Goal: Information Seeking & Learning: Learn about a topic

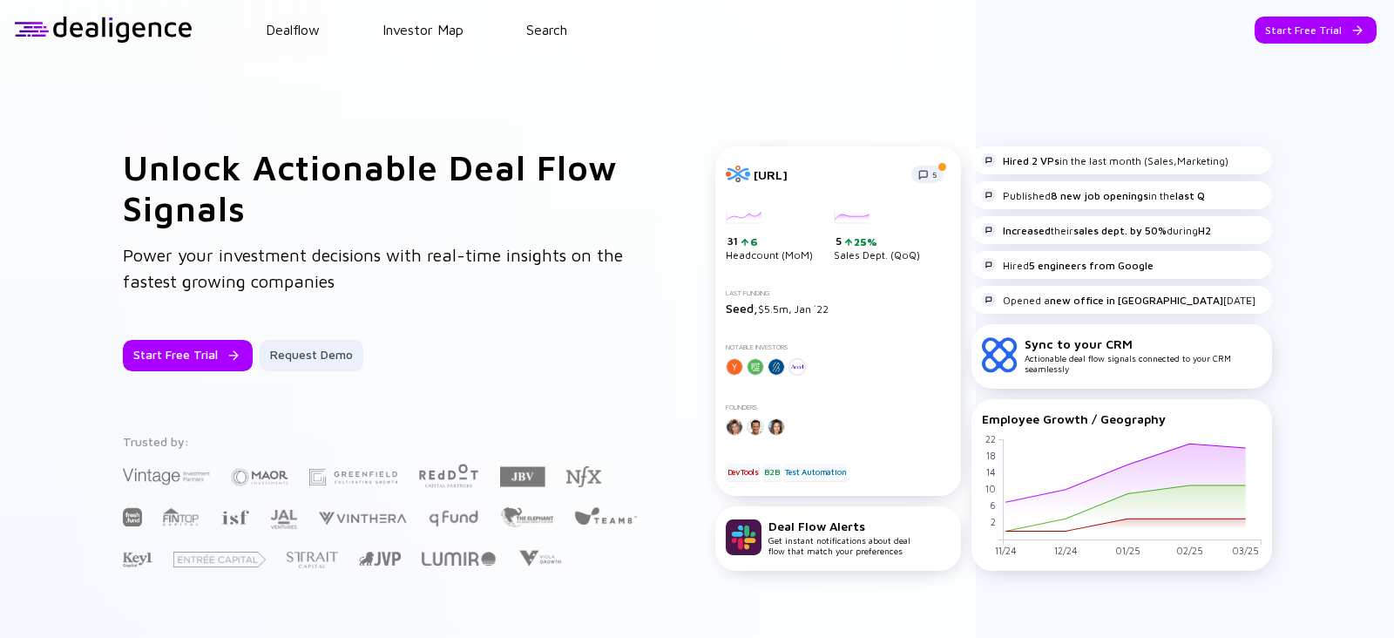
click at [553, 17] on header "Dealflow Investor Map Search Start Free Trial Dealflow Investor Map Start Free …" at bounding box center [697, 29] width 1394 height 59
click at [553, 24] on link "Search" at bounding box center [546, 30] width 41 height 16
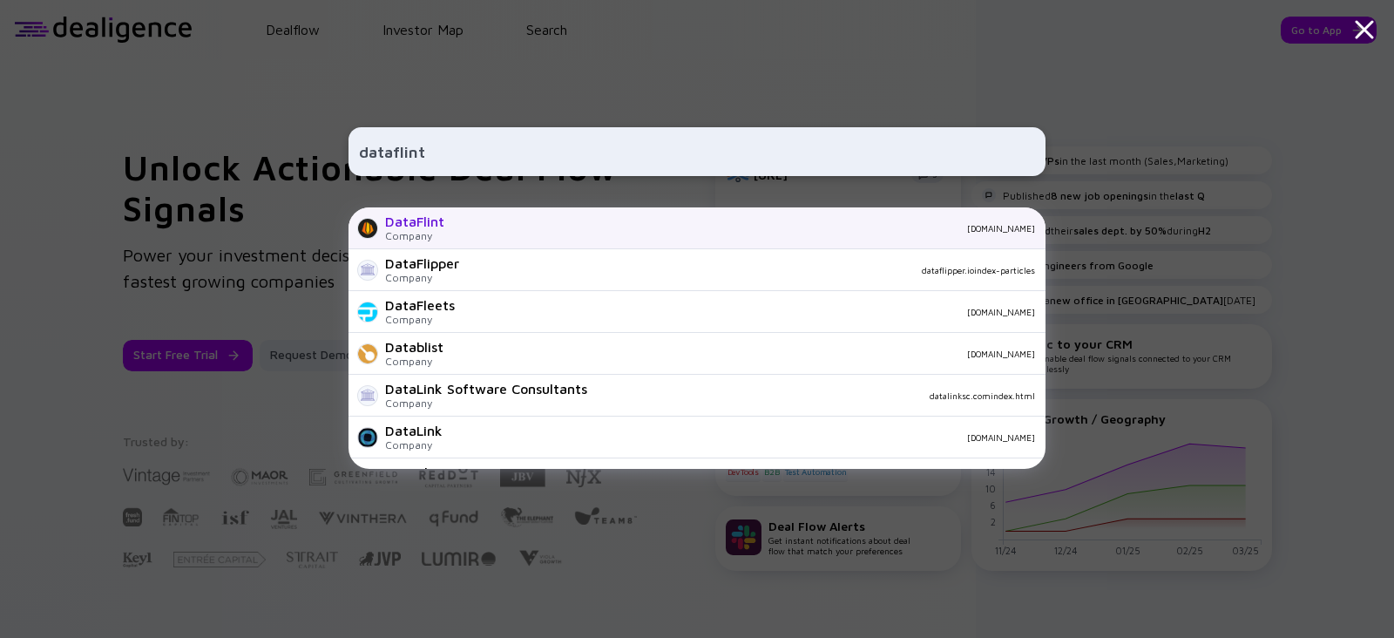
type input "dataflint"
click at [400, 230] on div "Company" at bounding box center [414, 235] width 59 height 13
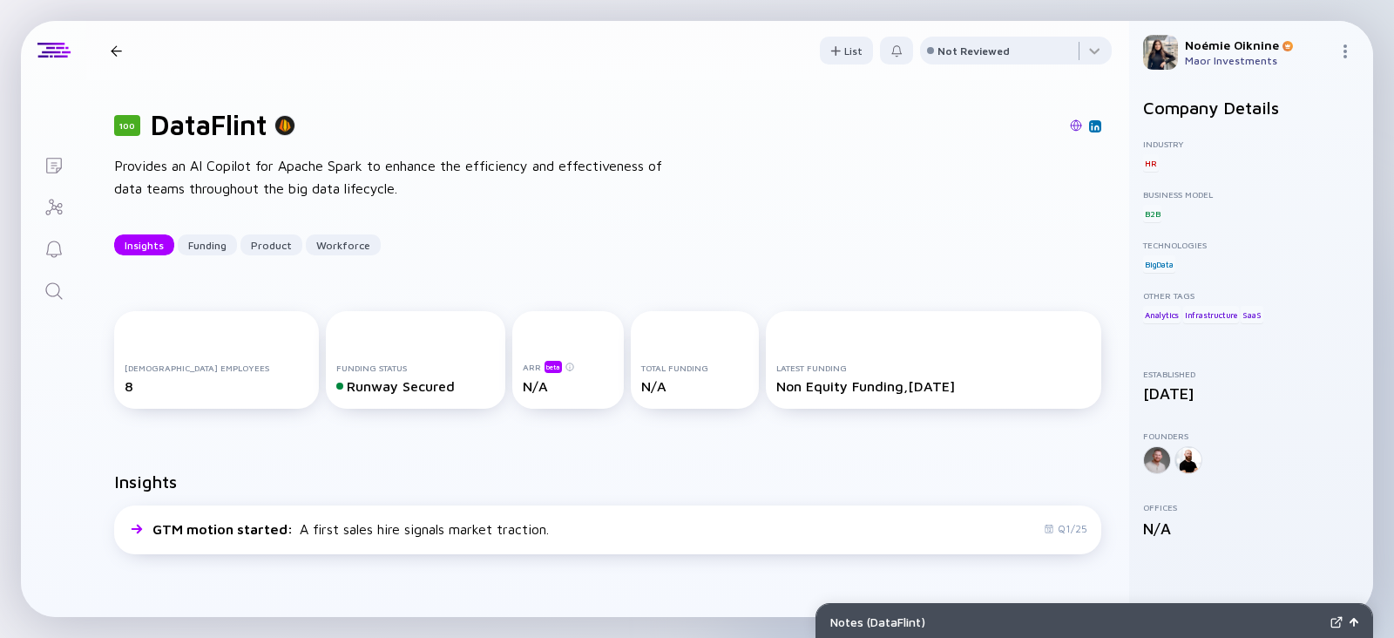
click at [63, 288] on icon "Search" at bounding box center [54, 291] width 21 height 21
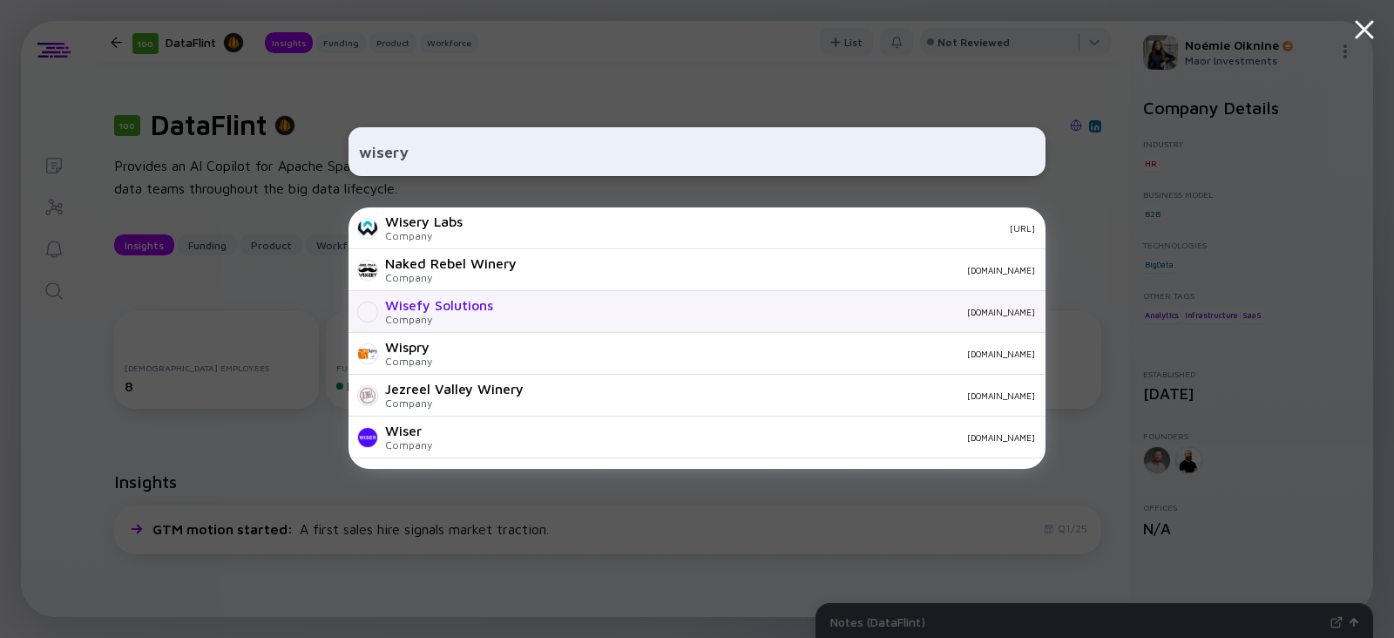
scroll to position [2033, 0]
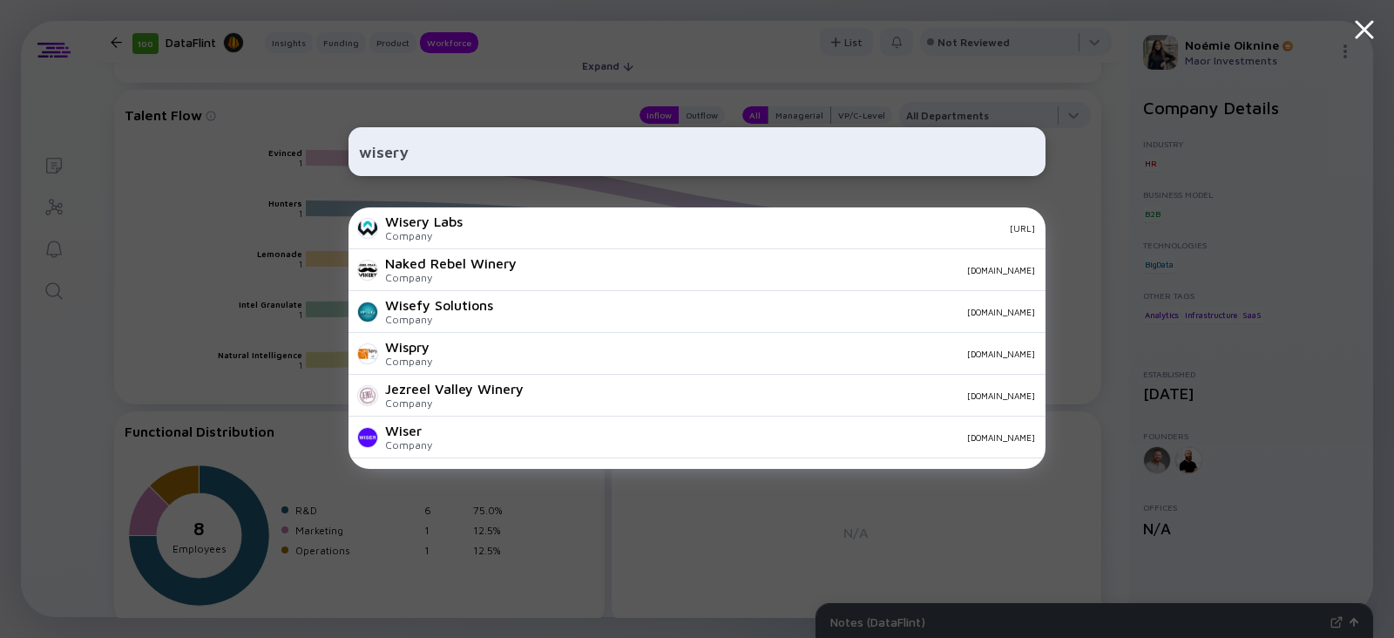
click at [389, 150] on input "wisery" at bounding box center [697, 151] width 676 height 31
paste input "https://wiserylabs.ai/"
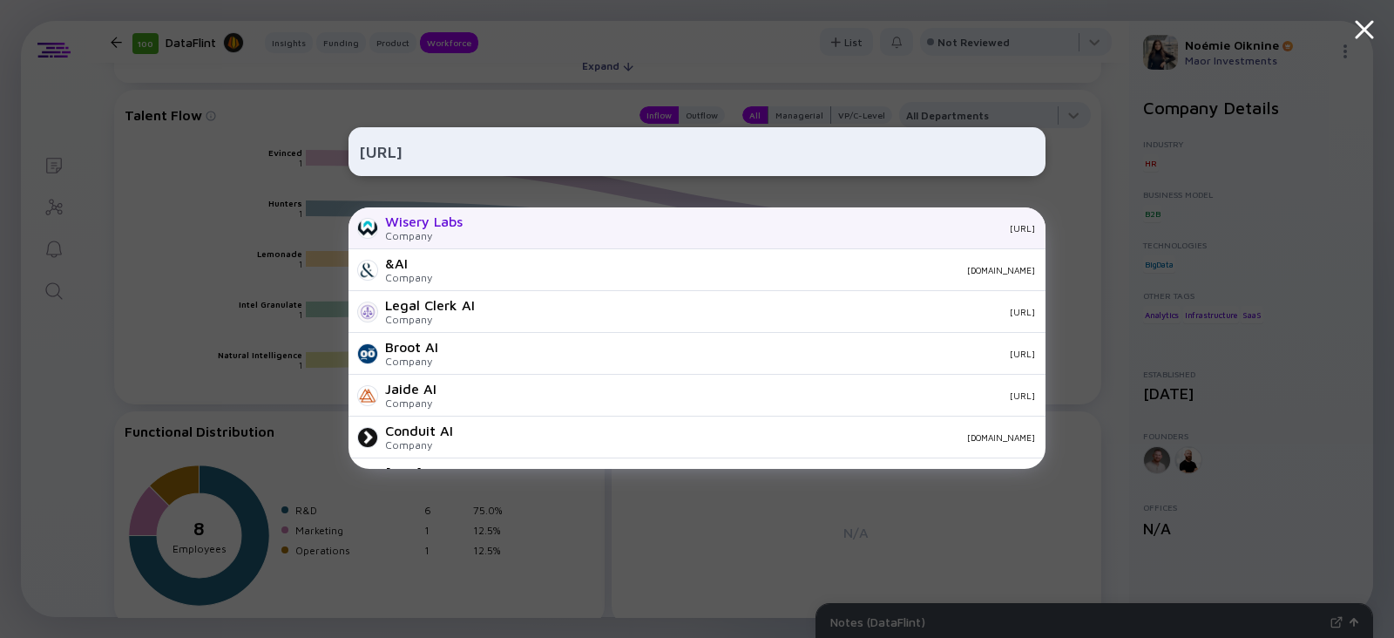
type input "https://wiserylabs.ai/"
click at [458, 222] on div "Wisery Labs" at bounding box center [424, 221] width 78 height 16
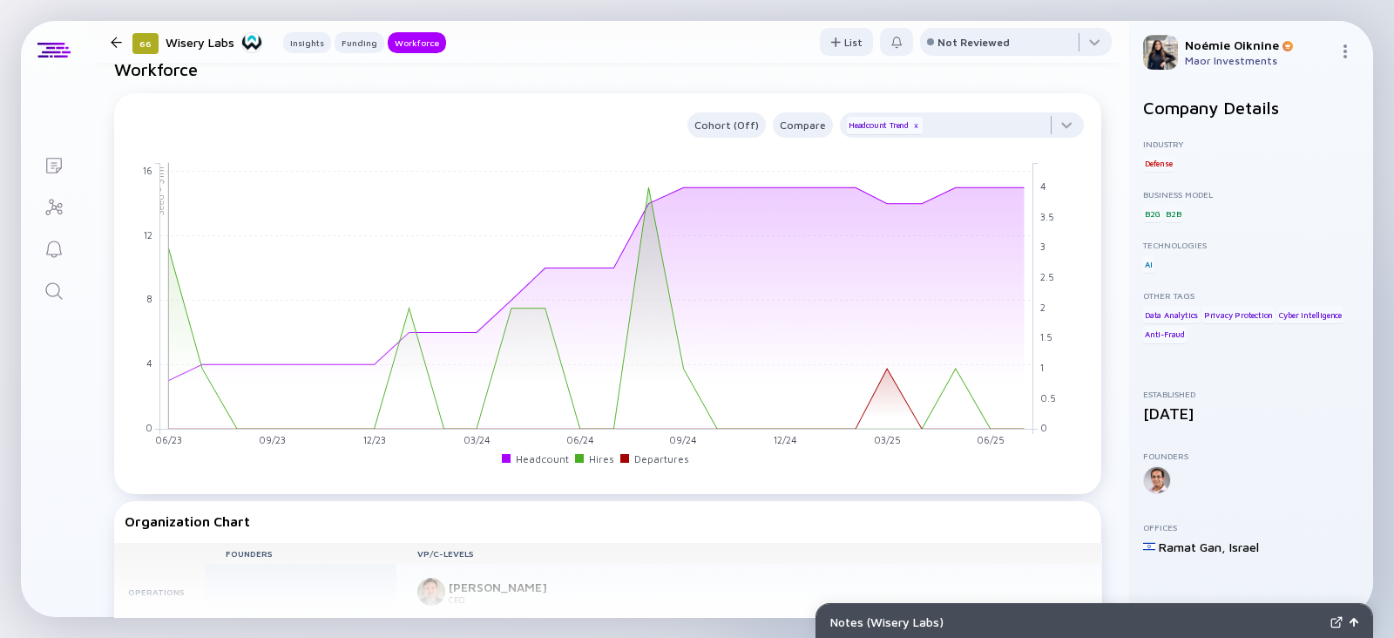
scroll to position [1385, 0]
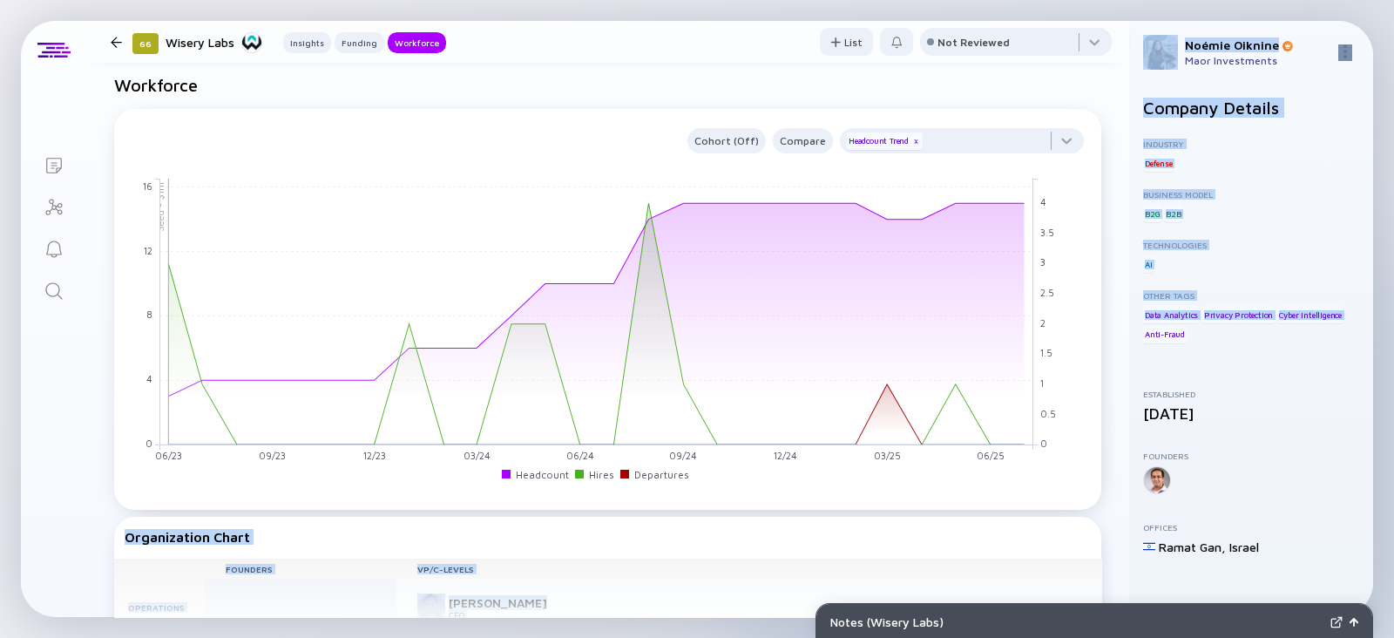
drag, startPoint x: 1133, startPoint y: 344, endPoint x: 1125, endPoint y: 386, distance: 42.5
click at [1125, 386] on div "Lists 66 Wisery Labs Insights Funding Workforce List Not Reviewed 66 Wisery Lab…" at bounding box center [697, 319] width 1352 height 596
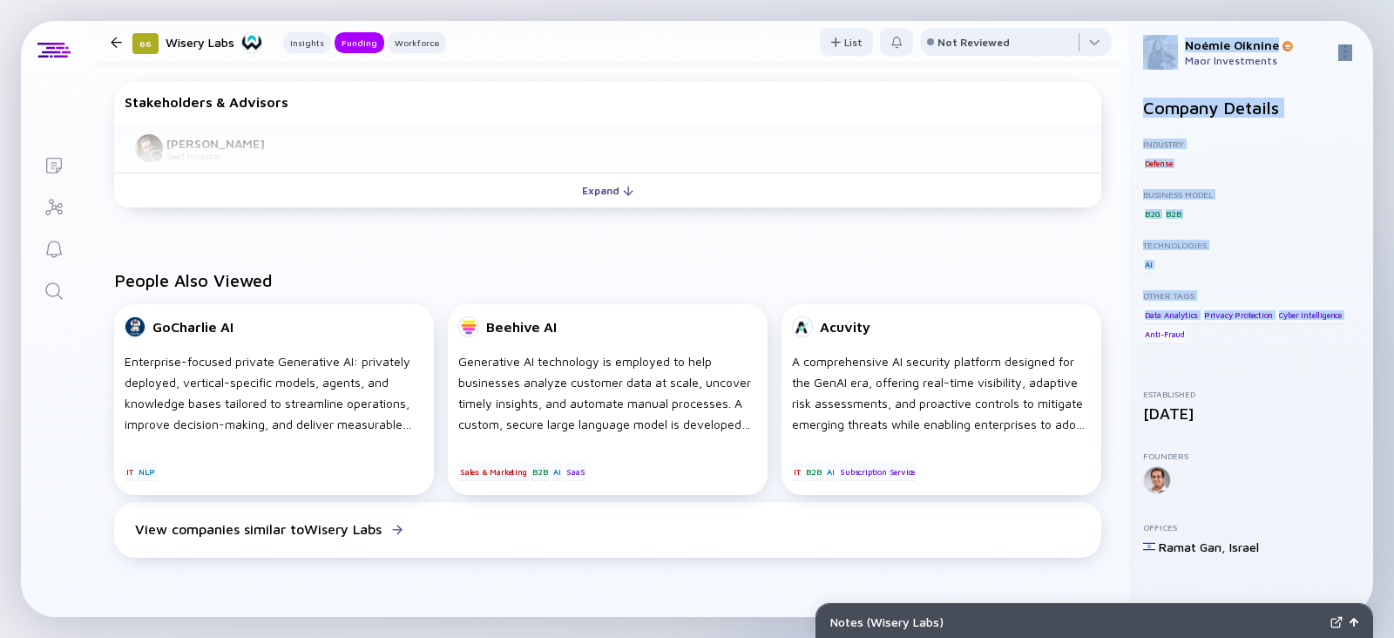
scroll to position [0, 0]
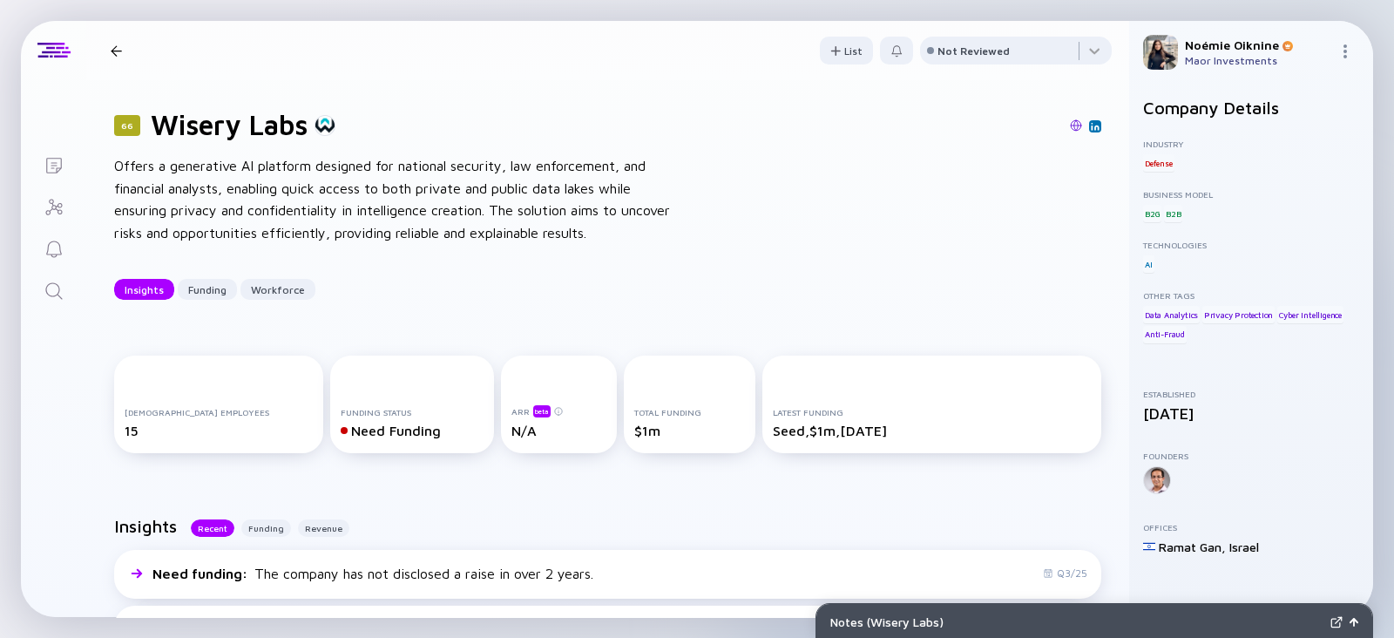
click at [884, 294] on div "Insights Funding Workforce" at bounding box center [607, 289] width 987 height 21
click at [1070, 121] on img at bounding box center [1076, 125] width 12 height 12
drag, startPoint x: 57, startPoint y: 319, endPoint x: 43, endPoint y: 289, distance: 32.7
click at [51, 315] on div "Lists 66 Wisery Labs Insights Funding Workforce List Not Reviewed 66 Wisery Lab…" at bounding box center [697, 319] width 1352 height 596
click at [44, 288] on icon "Search" at bounding box center [54, 291] width 21 height 21
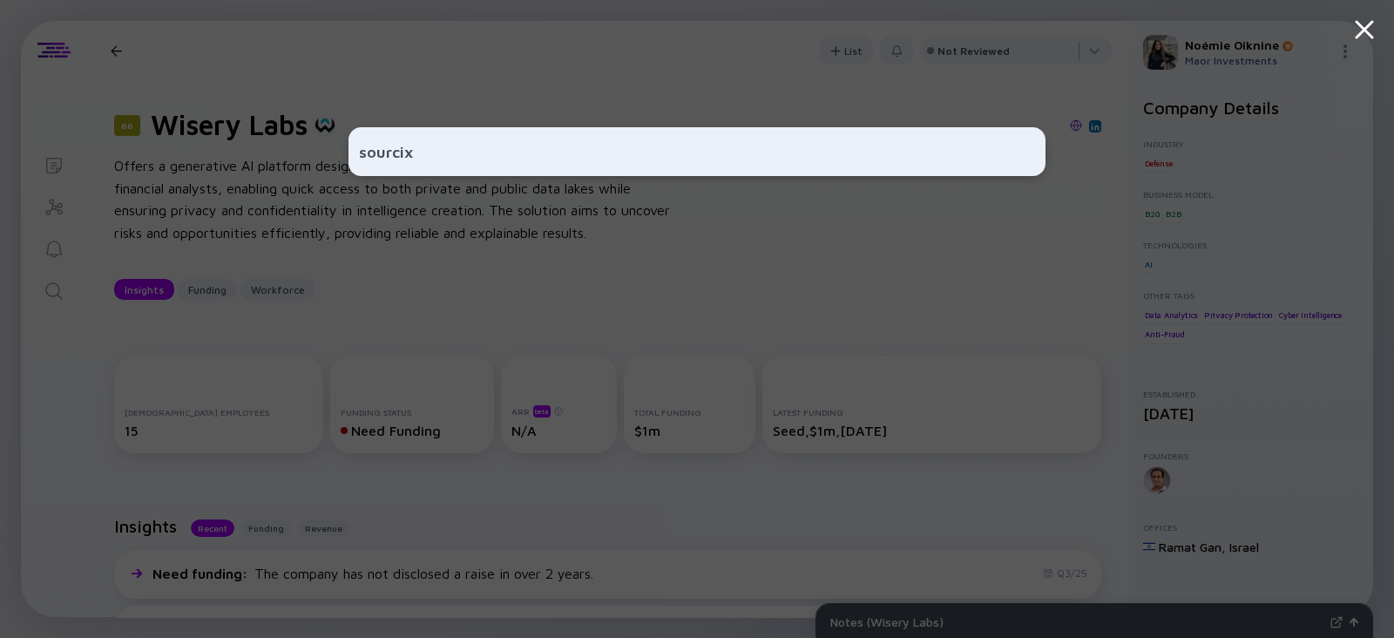
type input "sourcix"
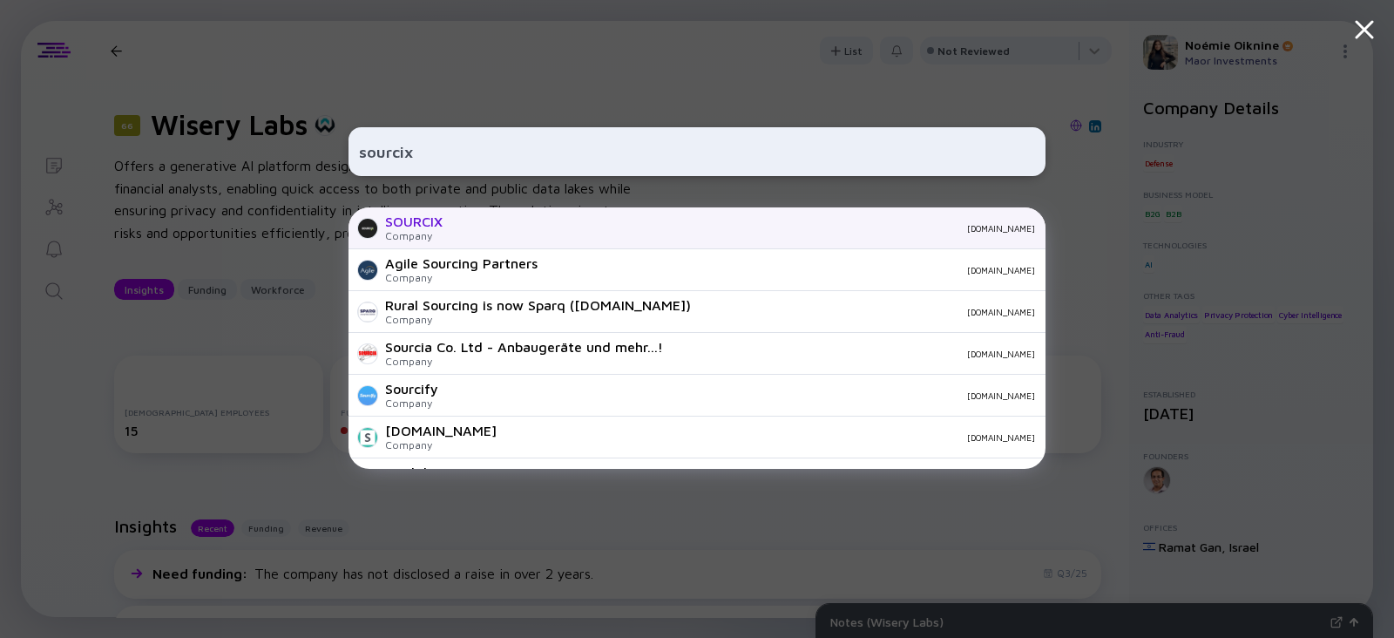
click at [418, 222] on div "SOURCIX" at bounding box center [414, 221] width 58 height 16
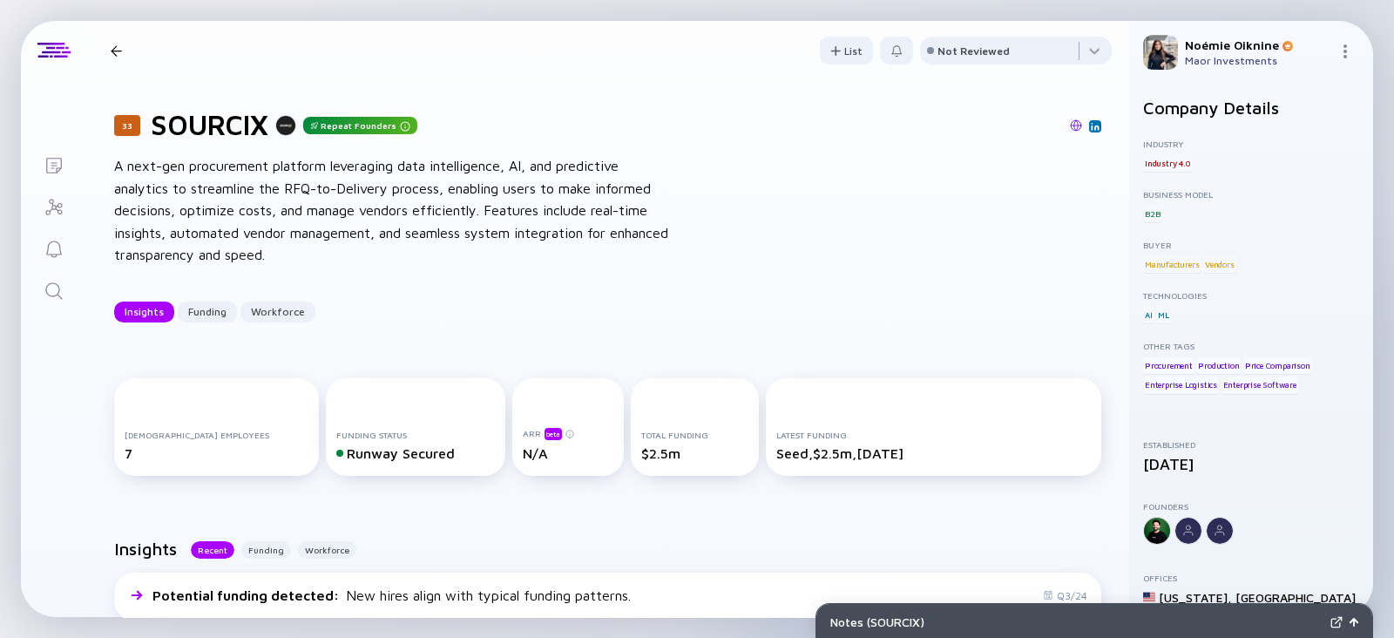
click at [1070, 124] on img at bounding box center [1076, 125] width 12 height 12
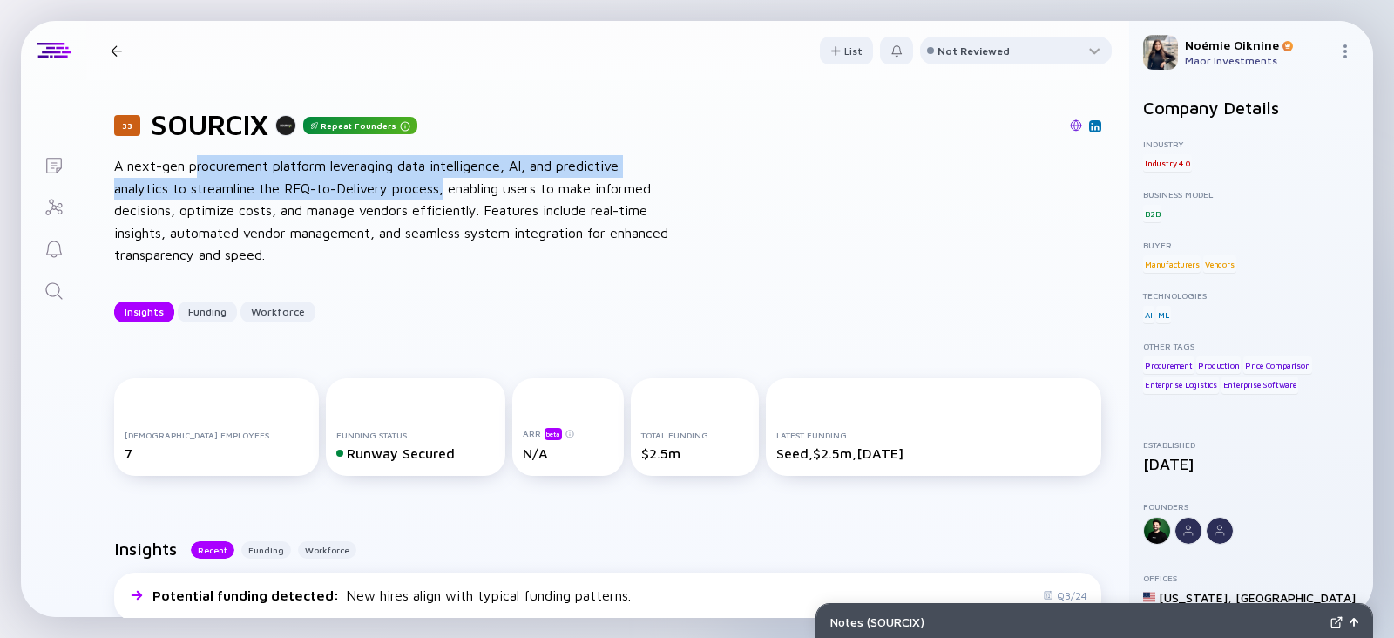
drag, startPoint x: 193, startPoint y: 170, endPoint x: 443, endPoint y: 185, distance: 250.5
click at [443, 185] on div "A next-gen procurement platform leveraging data intelligence, AI, and predictiv…" at bounding box center [393, 211] width 558 height 112
copy div "rocurement platform leveraging data intelligence, AI, and predictive analytics …"
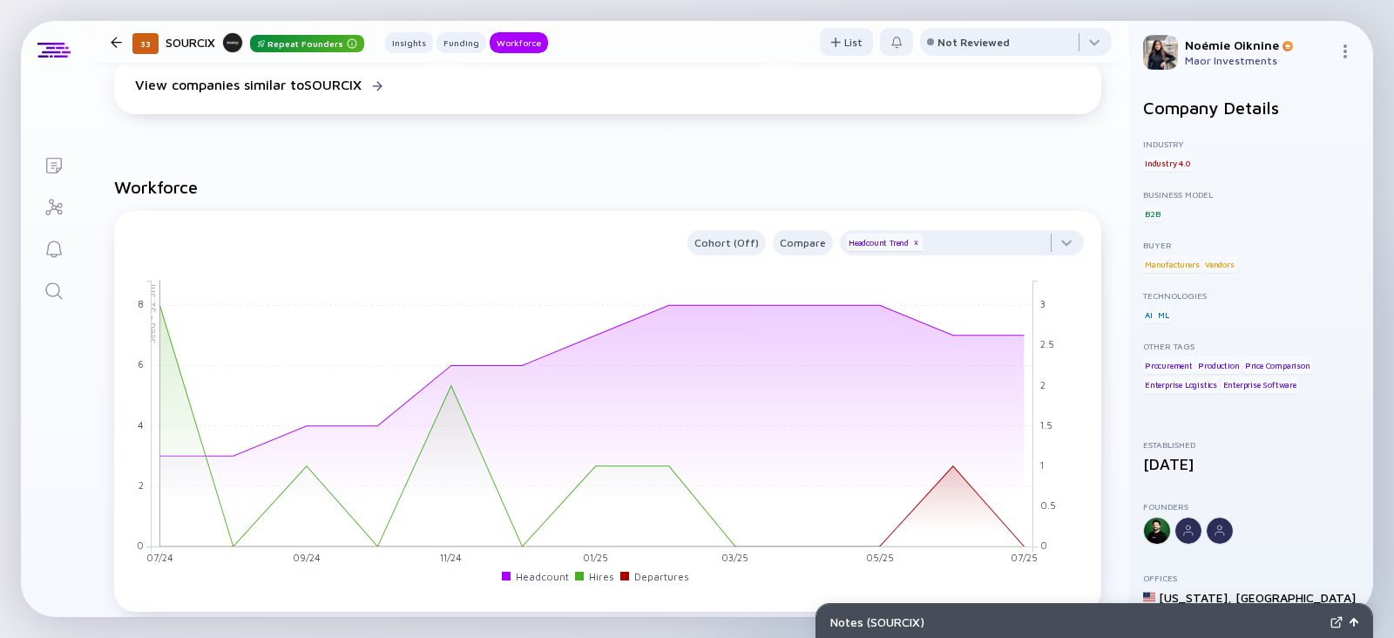
scroll to position [1094, 0]
click at [942, 254] on div at bounding box center [962, 250] width 244 height 35
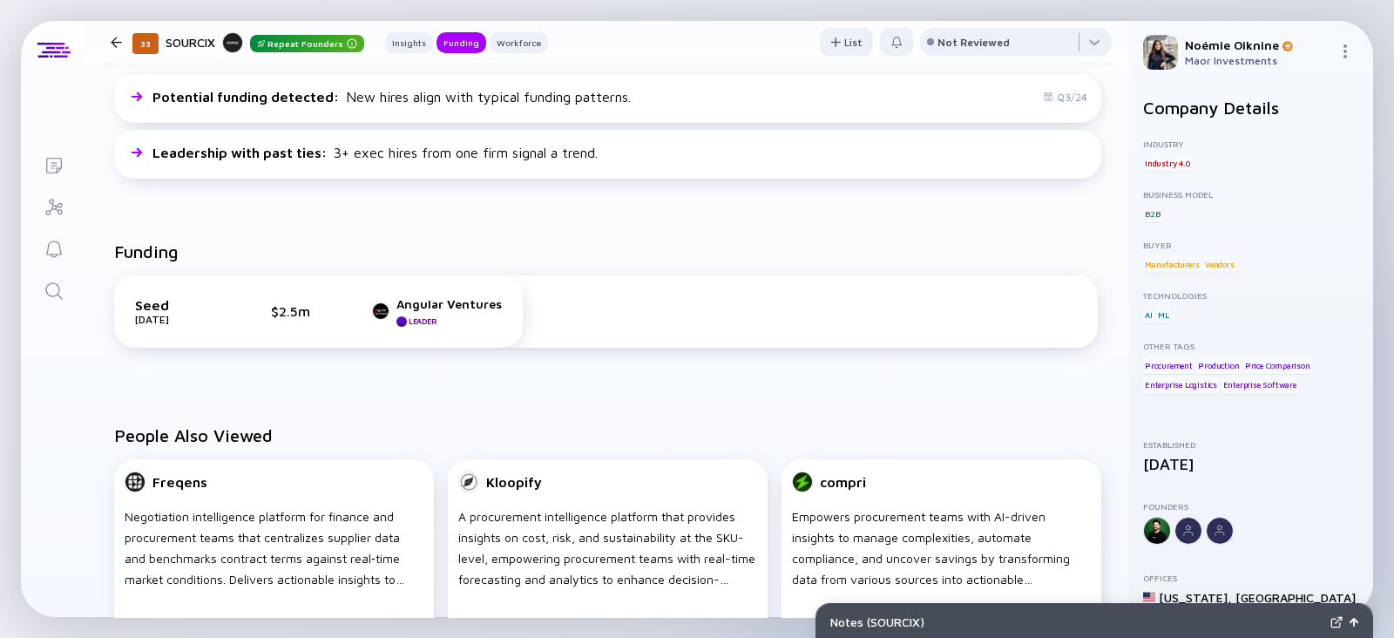
scroll to position [500, 0]
click at [57, 291] on icon "Search" at bounding box center [54, 291] width 21 height 21
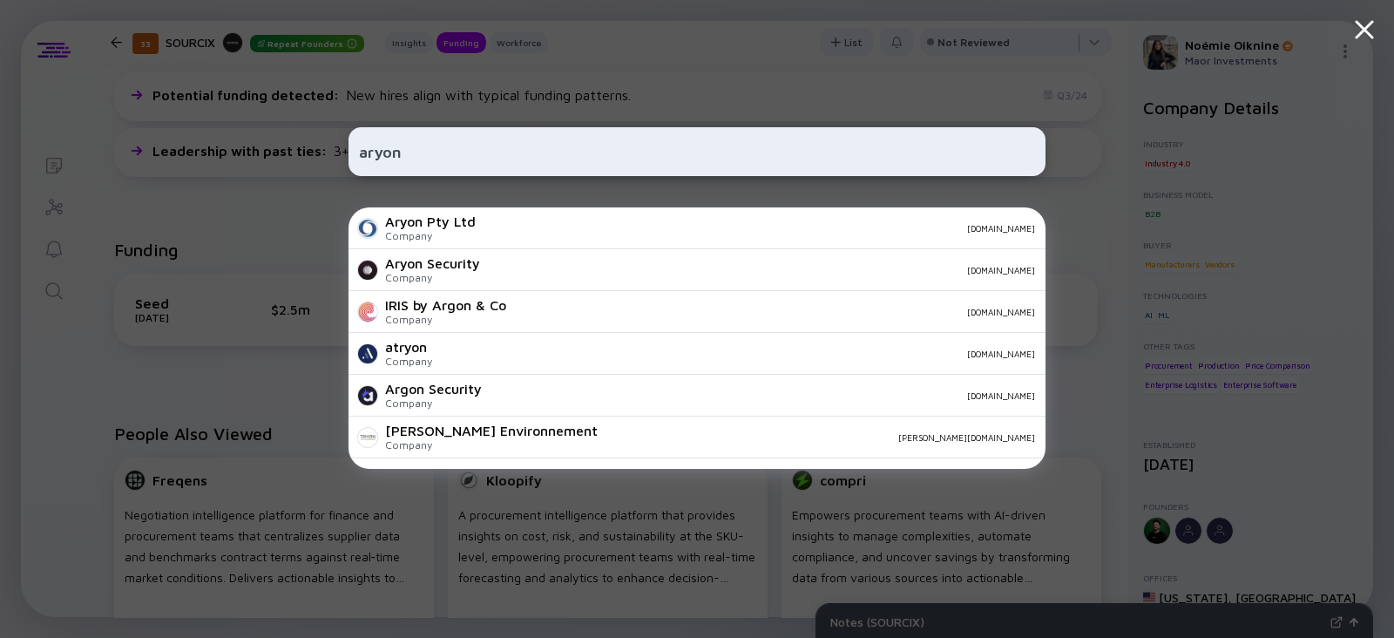
click at [378, 163] on input "aryon" at bounding box center [697, 151] width 676 height 31
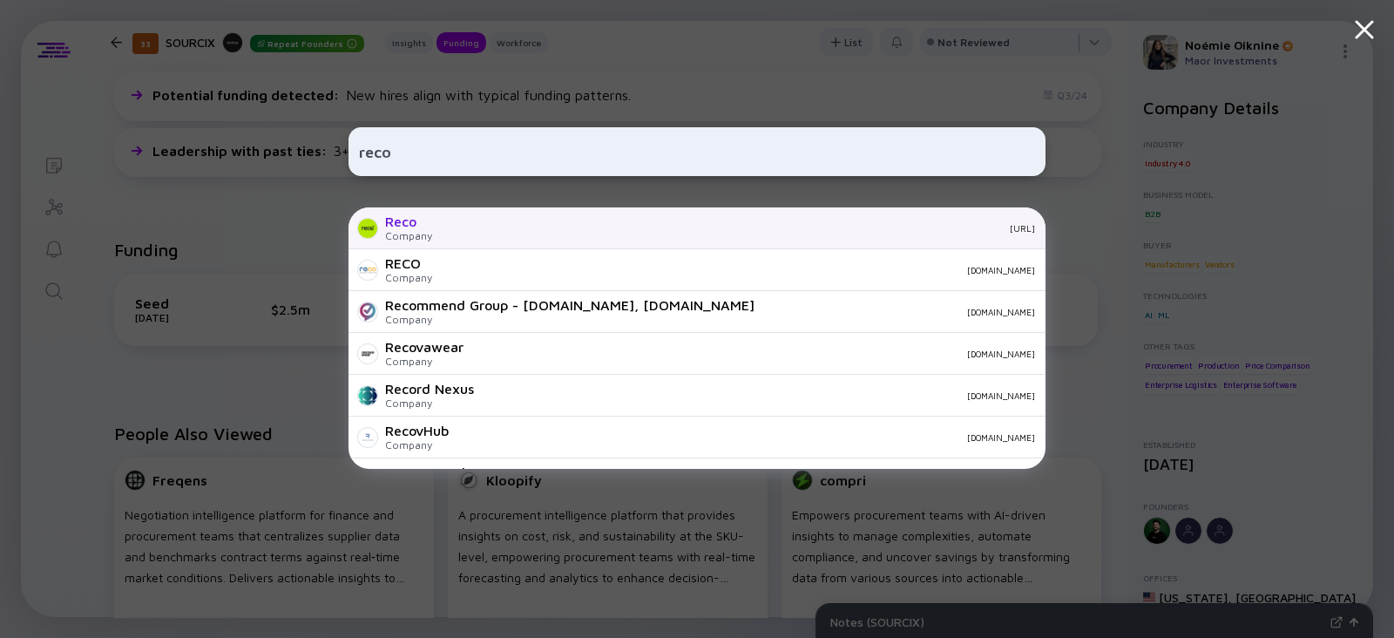
type input "reco"
click at [446, 233] on div "reco.ai" at bounding box center [740, 228] width 589 height 10
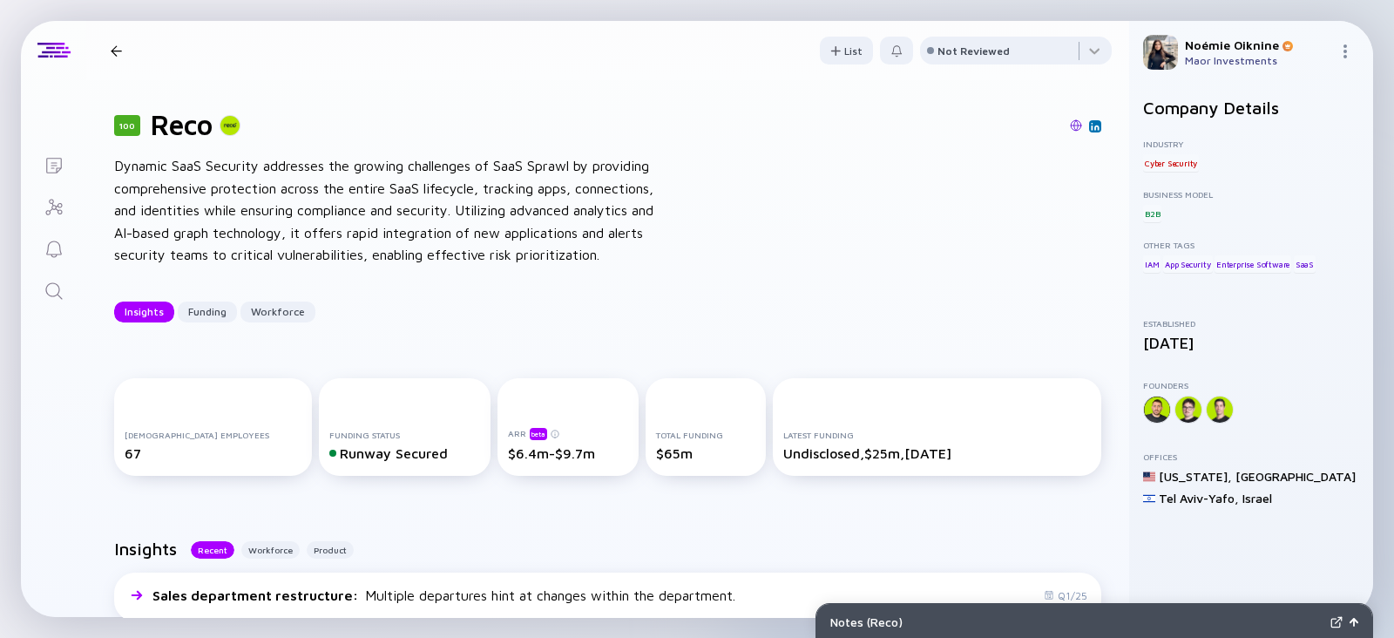
click at [46, 295] on icon "Search" at bounding box center [54, 291] width 21 height 21
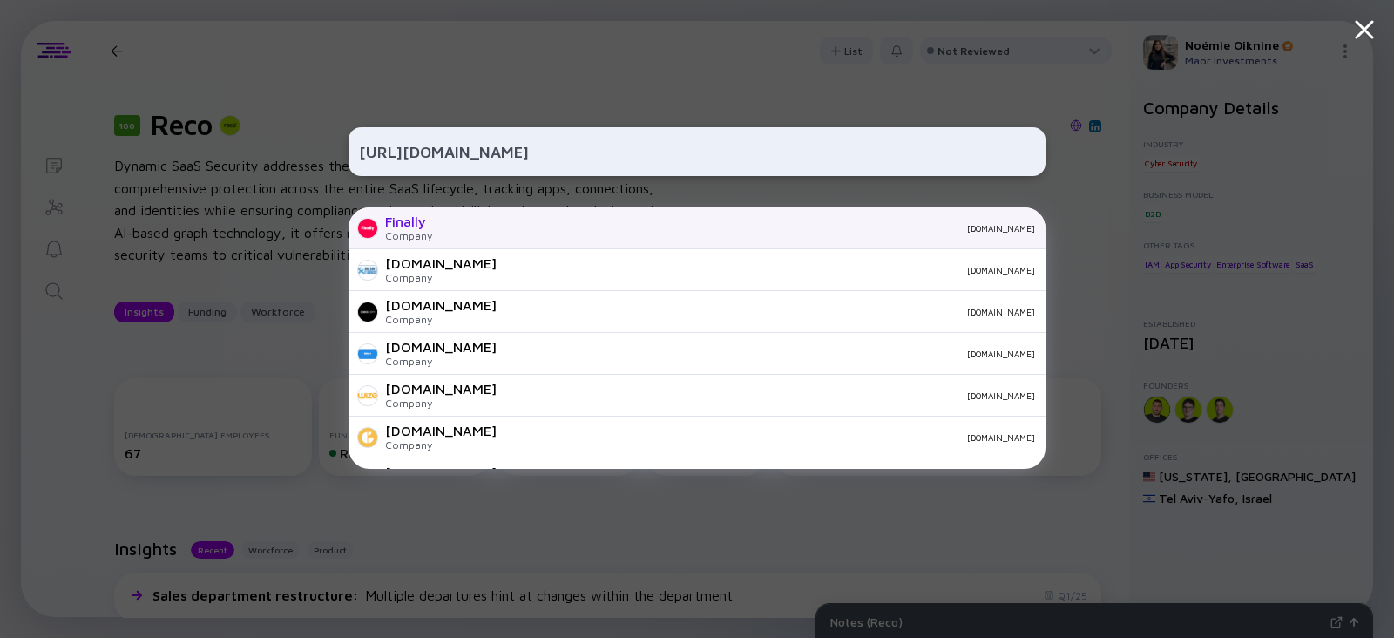
type input "https://www.finallyrobotic.com/"
click at [405, 226] on div "Finally" at bounding box center [408, 221] width 47 height 16
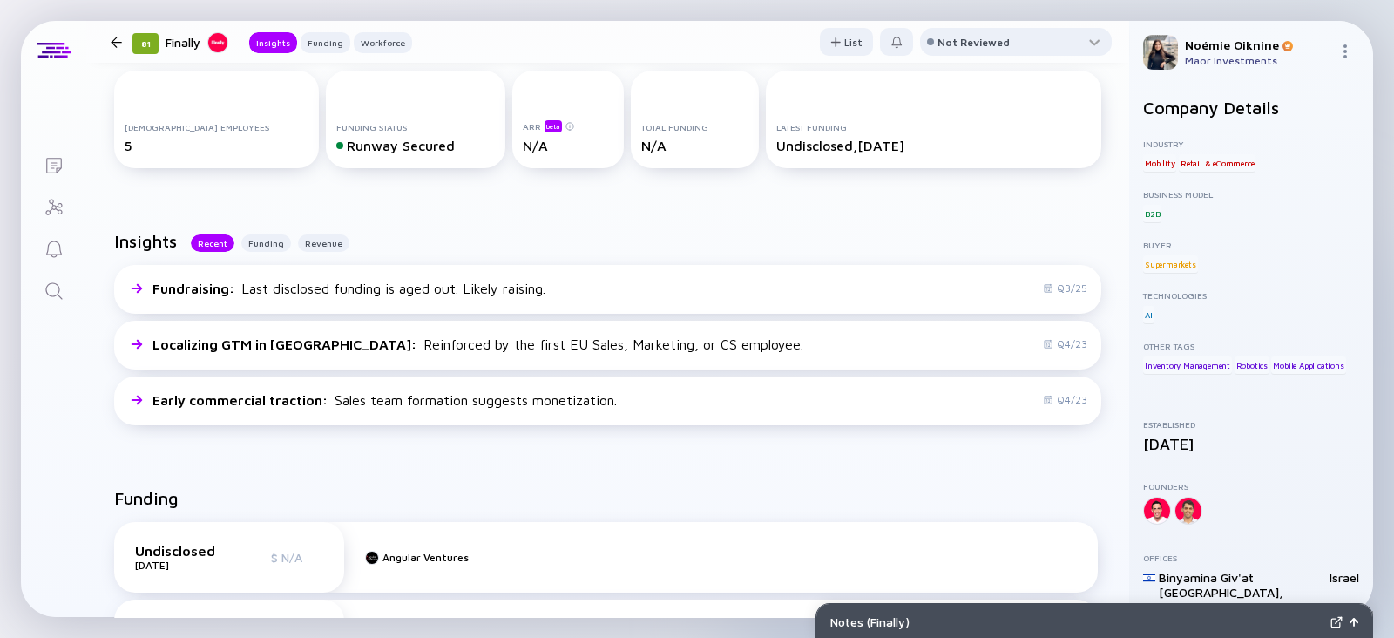
scroll to position [139, 0]
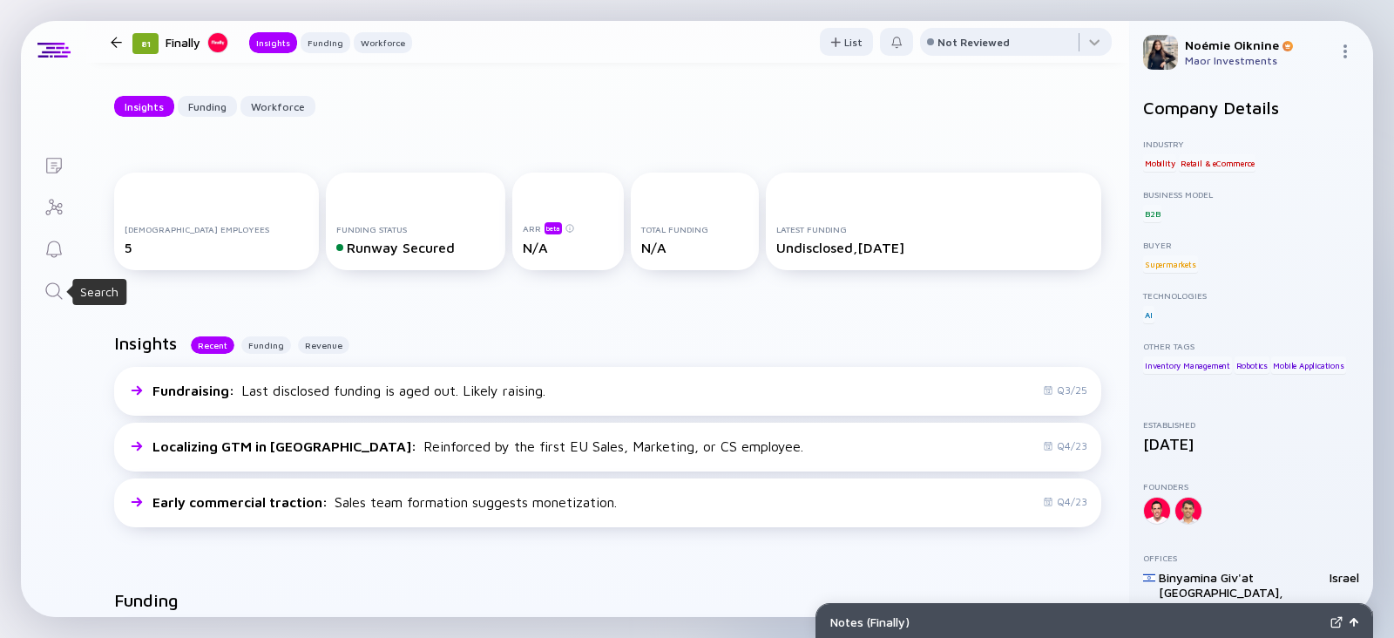
click at [52, 286] on icon "Search" at bounding box center [54, 291] width 21 height 21
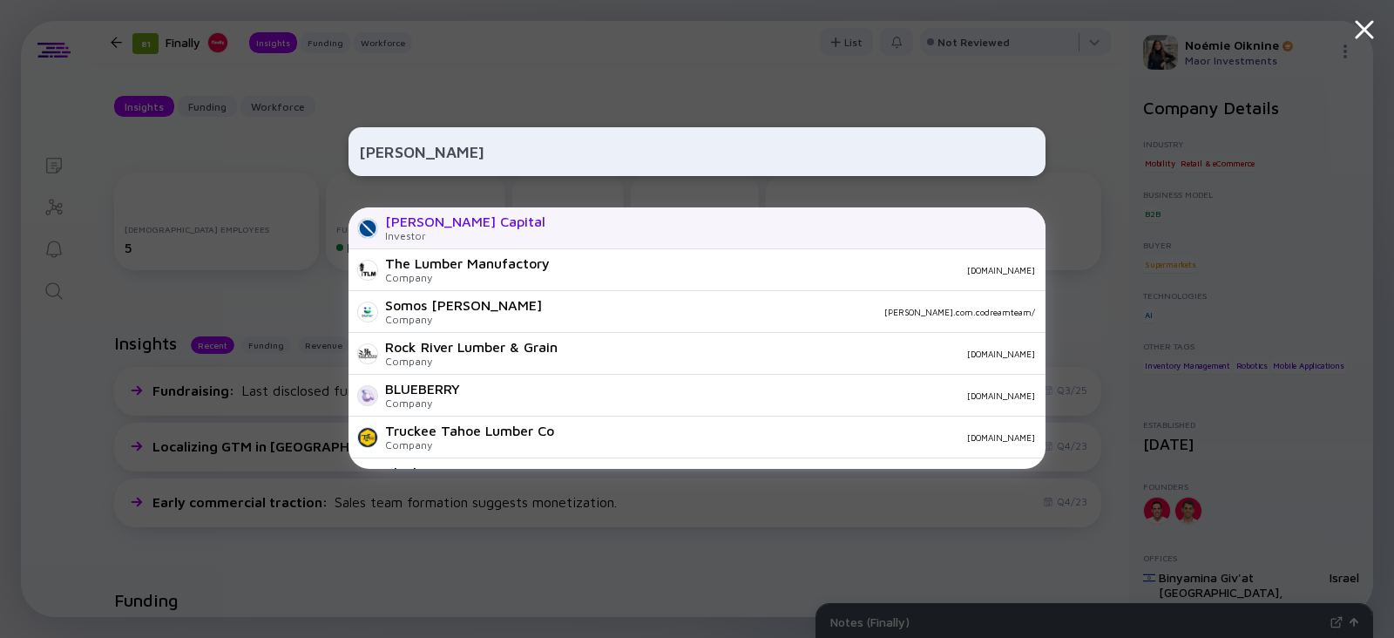
type input "blumberg"
click at [430, 230] on div "Investor" at bounding box center [465, 235] width 160 height 13
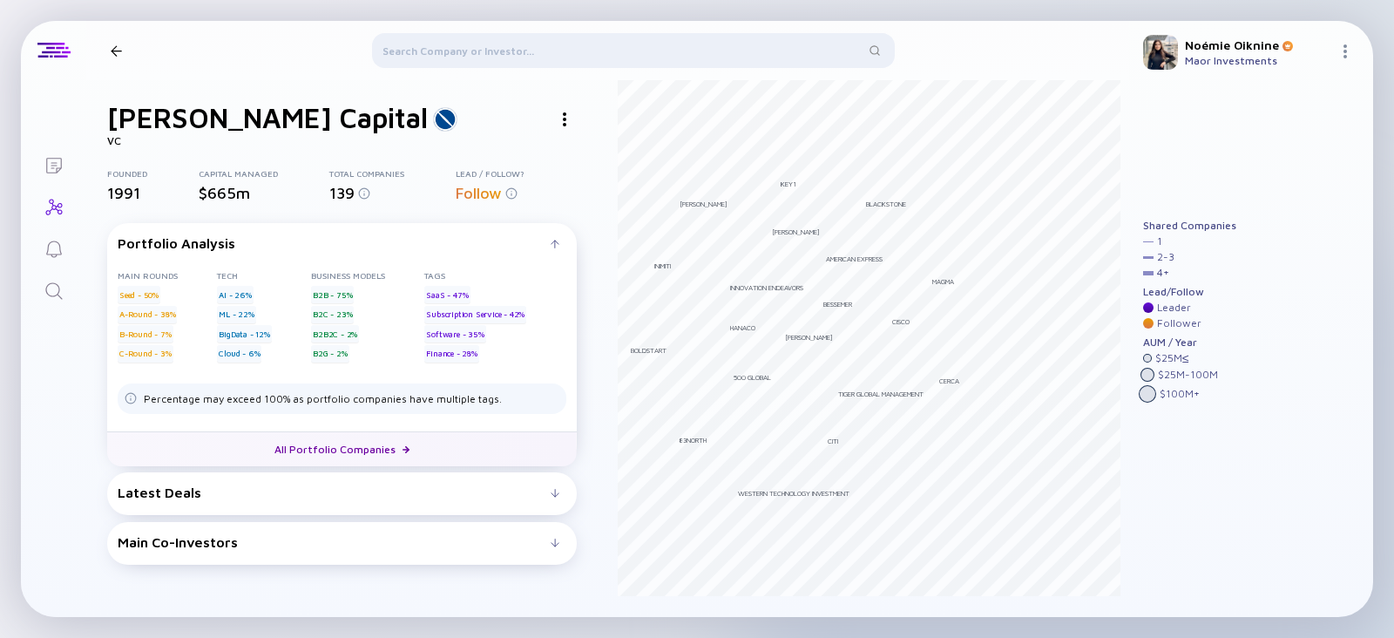
click at [315, 452] on link "All Portfolio Companies" at bounding box center [342, 448] width 470 height 35
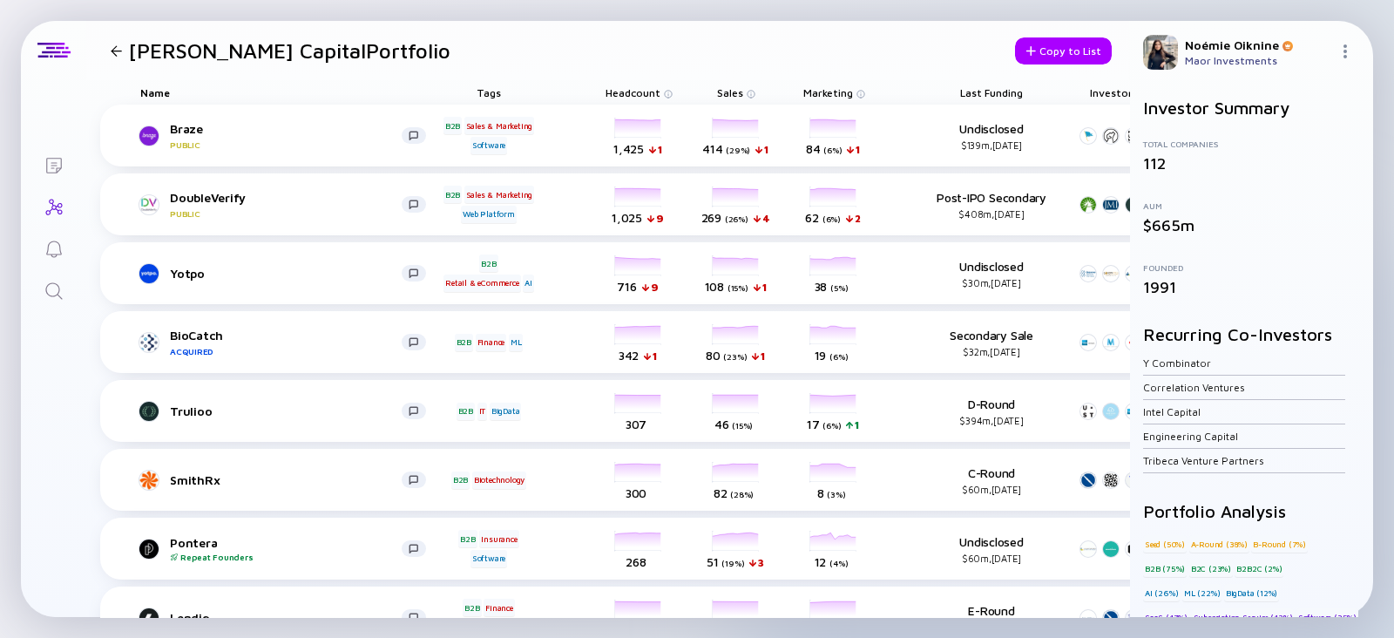
drag, startPoint x: 384, startPoint y: -6, endPoint x: 379, endPoint y: -31, distance: 25.8
click at [379, 0] on html "Lists Blumberg Capital Portfolio Copy to List Name Tags Headcount Sales Marketi…" at bounding box center [697, 319] width 1394 height 638
click at [61, 286] on icon "Search" at bounding box center [54, 291] width 21 height 21
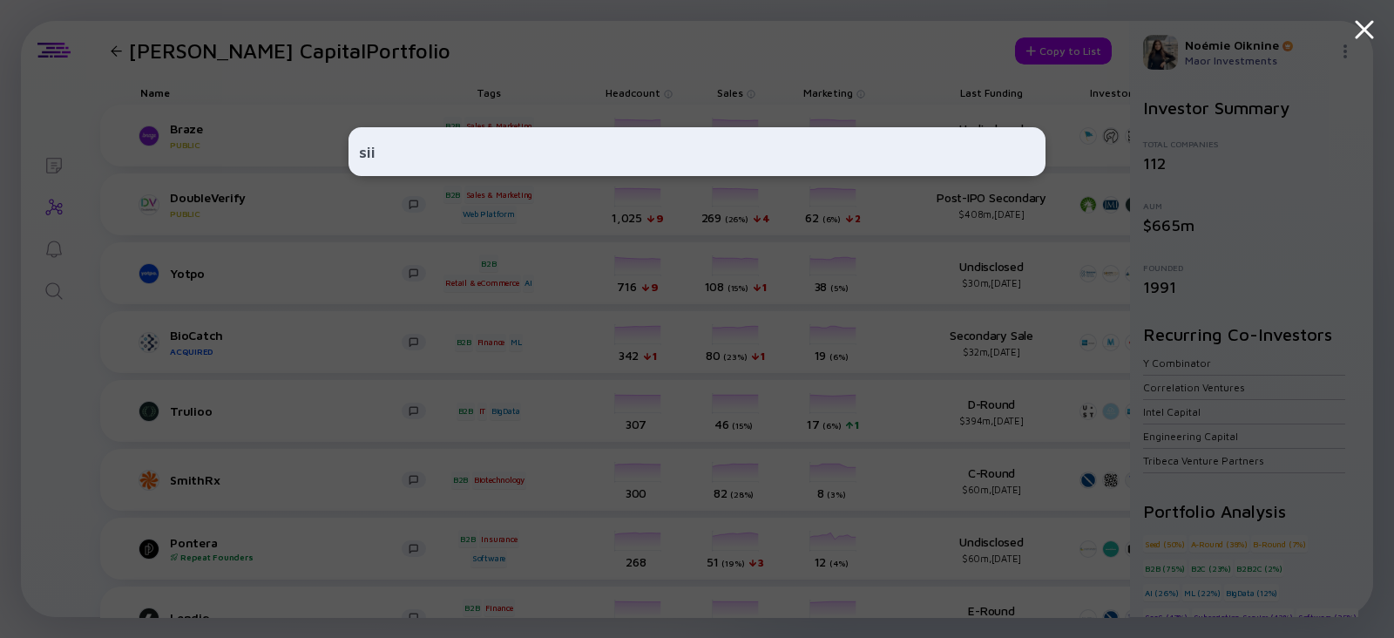
type input "siit"
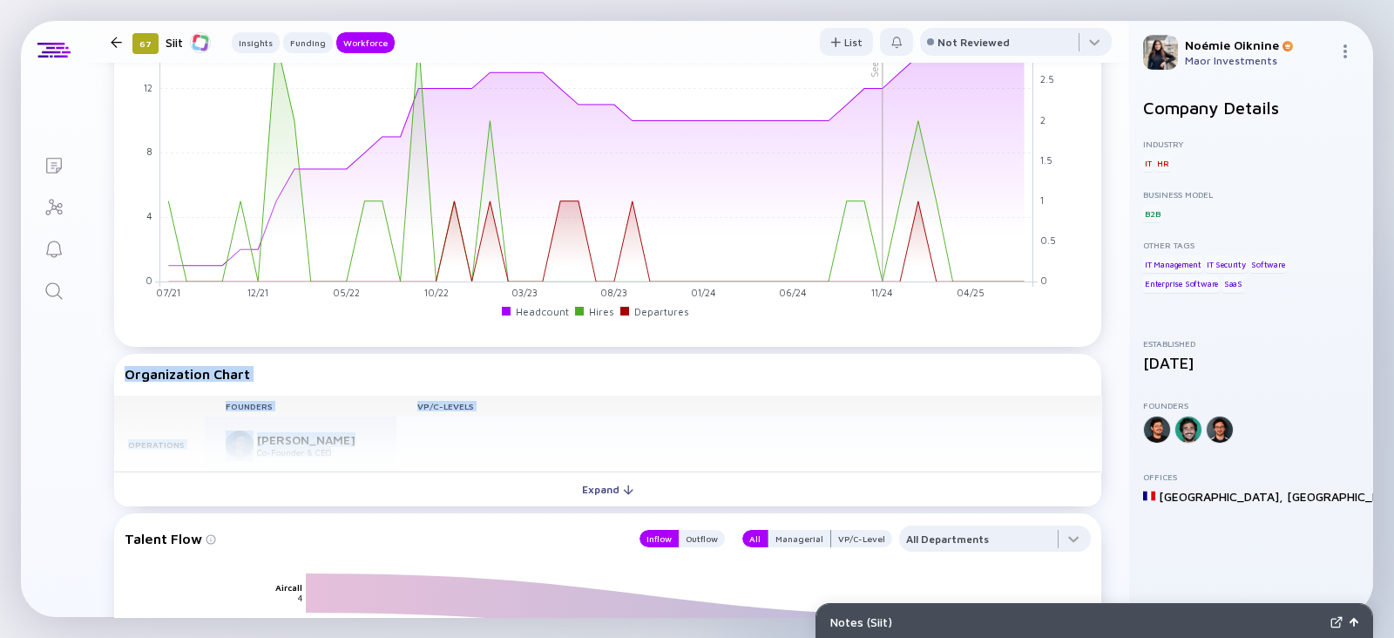
drag, startPoint x: 1112, startPoint y: 137, endPoint x: 1101, endPoint y: 407, distance: 270.3
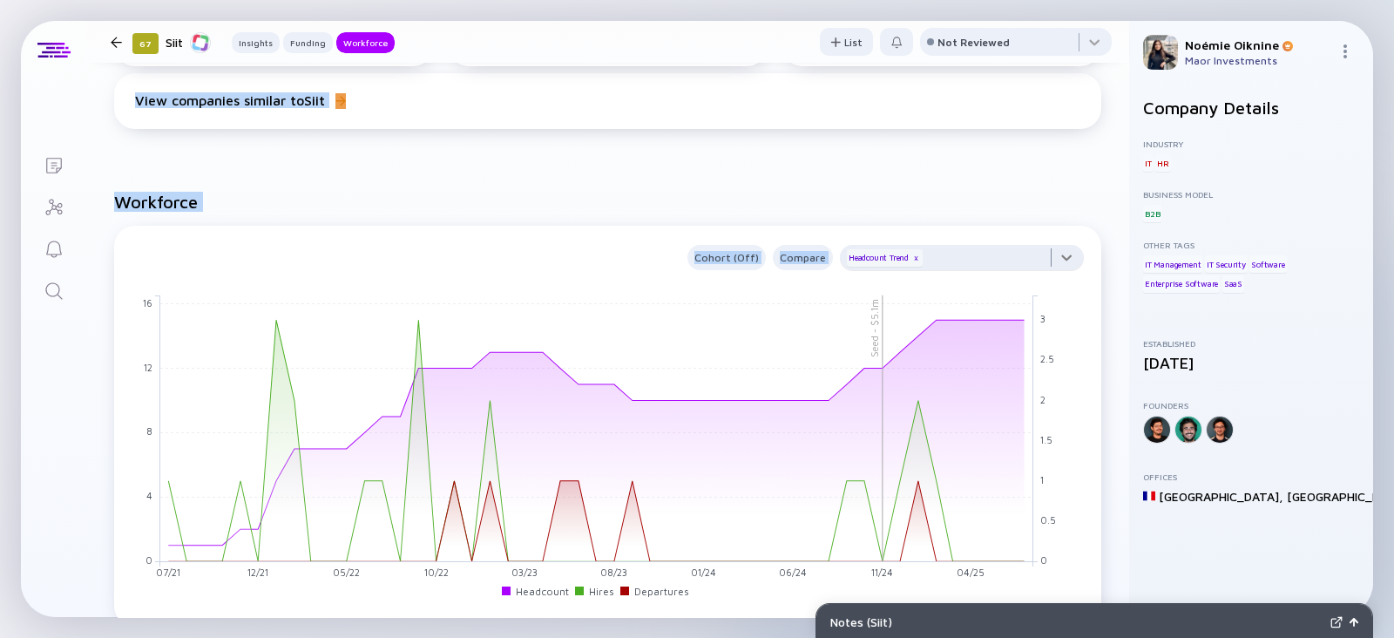
scroll to position [1141, 0]
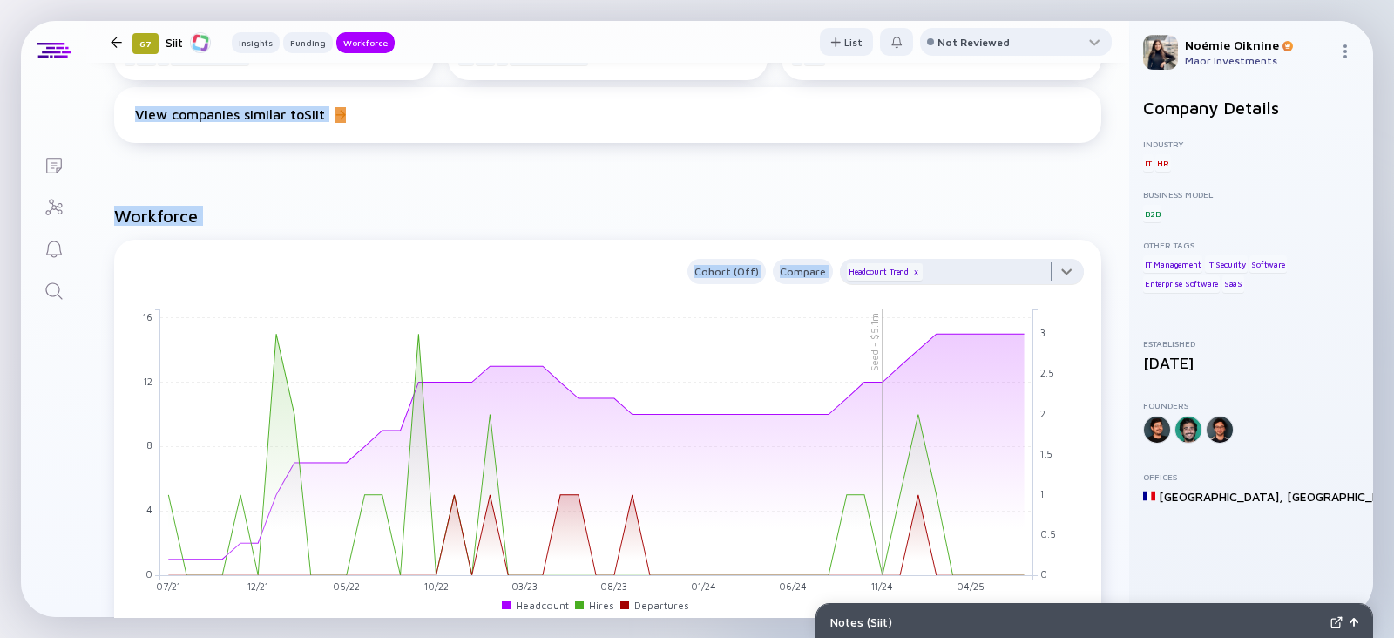
click at [939, 274] on div at bounding box center [962, 276] width 244 height 35
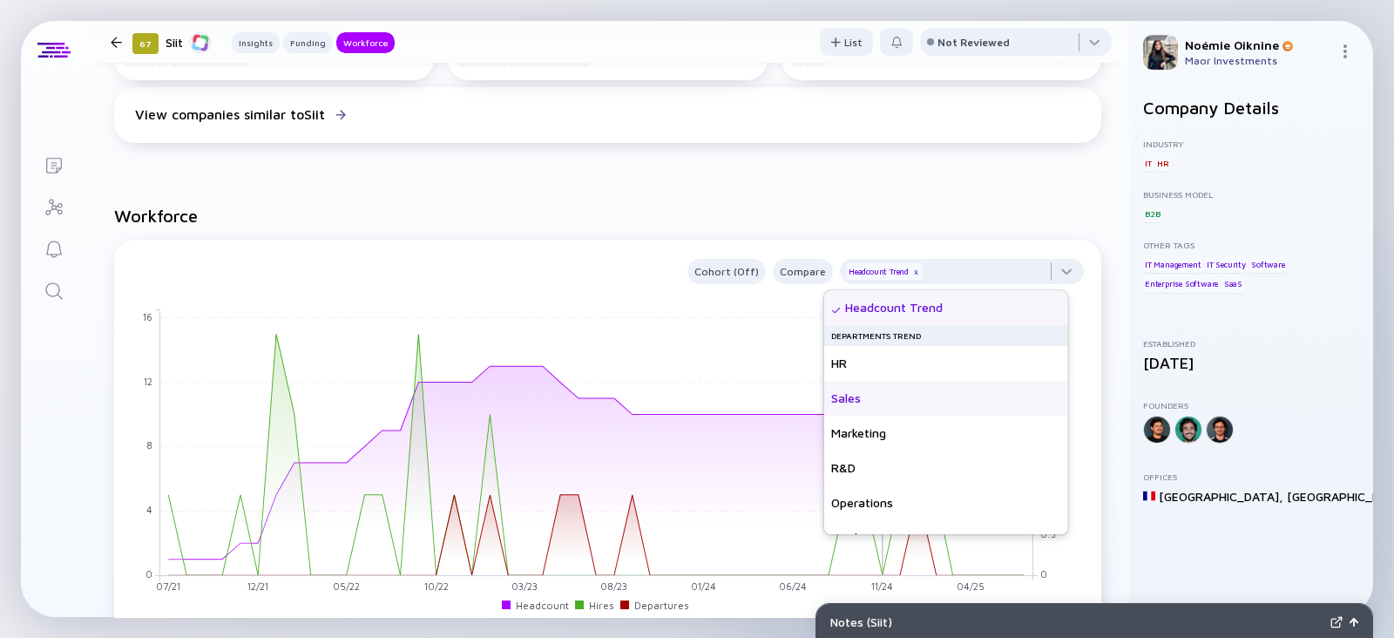
click at [878, 401] on div "Sales" at bounding box center [946, 398] width 244 height 35
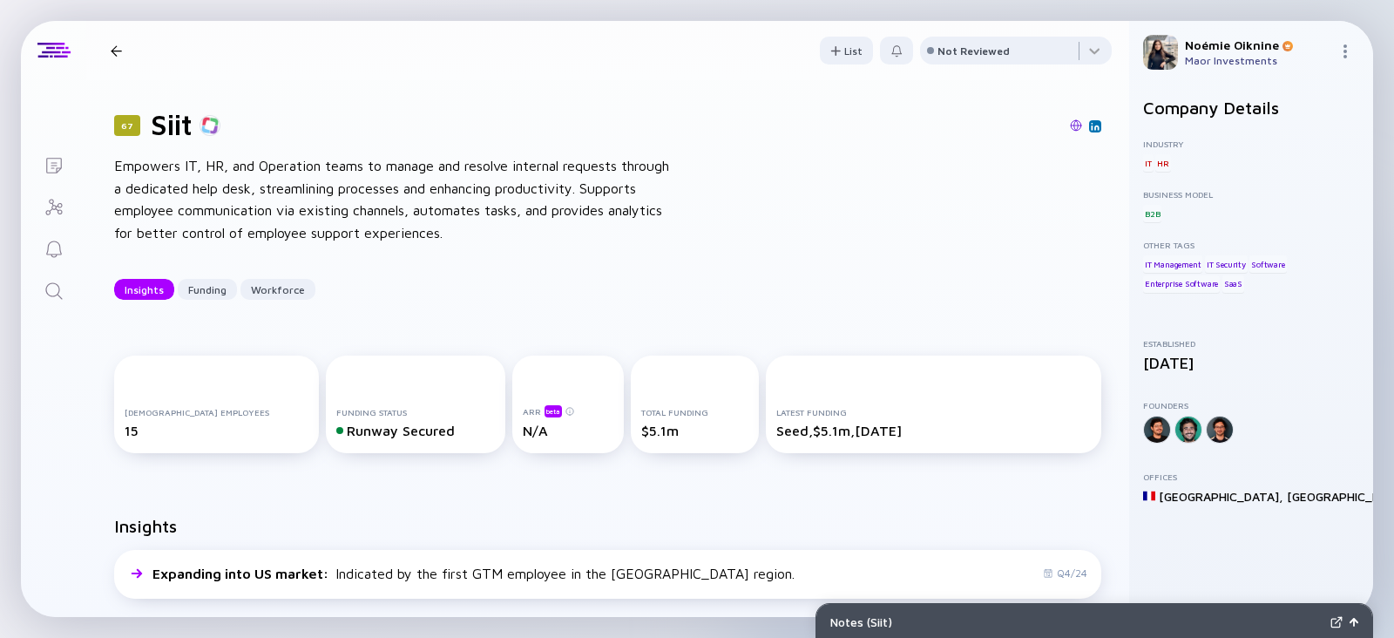
click at [58, 276] on link "Search" at bounding box center [53, 289] width 65 height 42
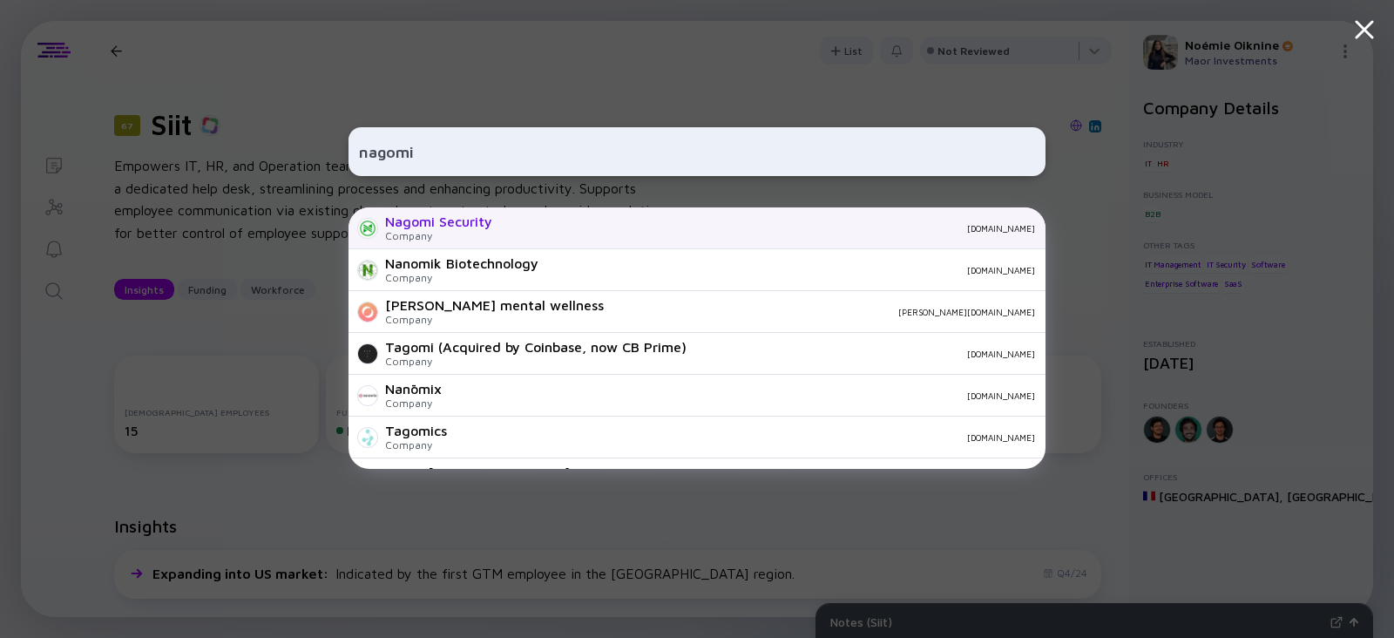
type input "nagomi"
click at [423, 228] on div "Nagomi Security" at bounding box center [438, 221] width 107 height 16
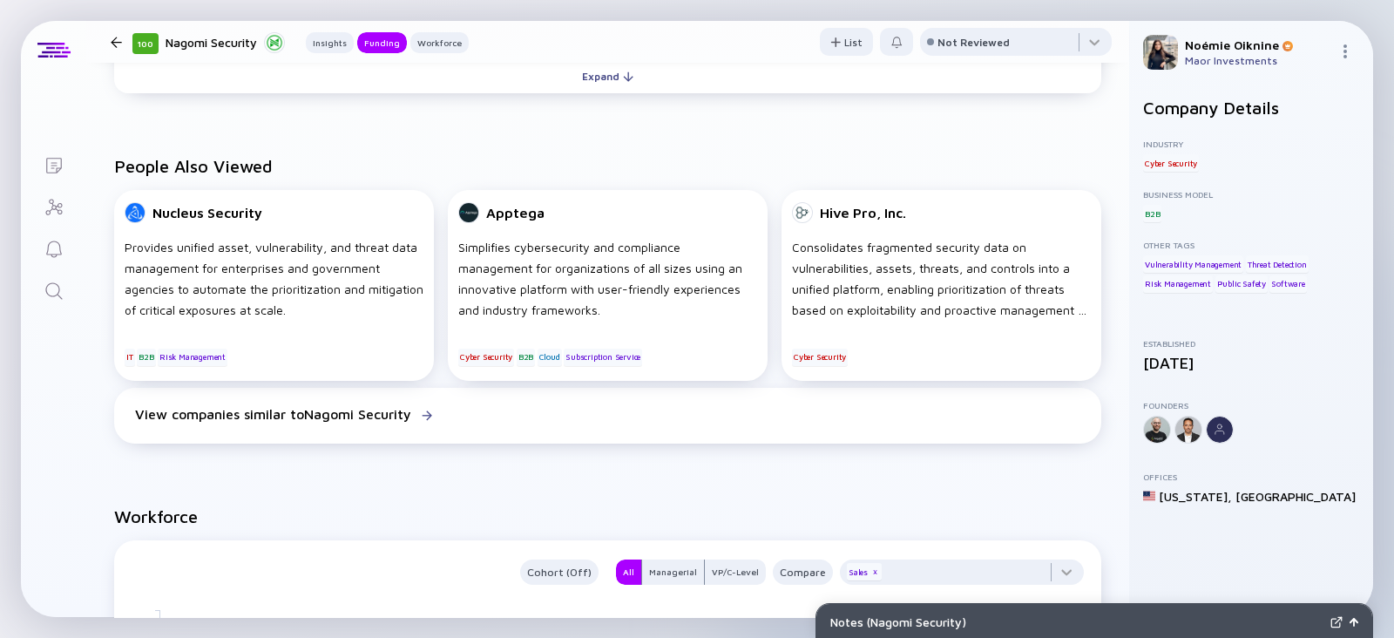
scroll to position [497, 0]
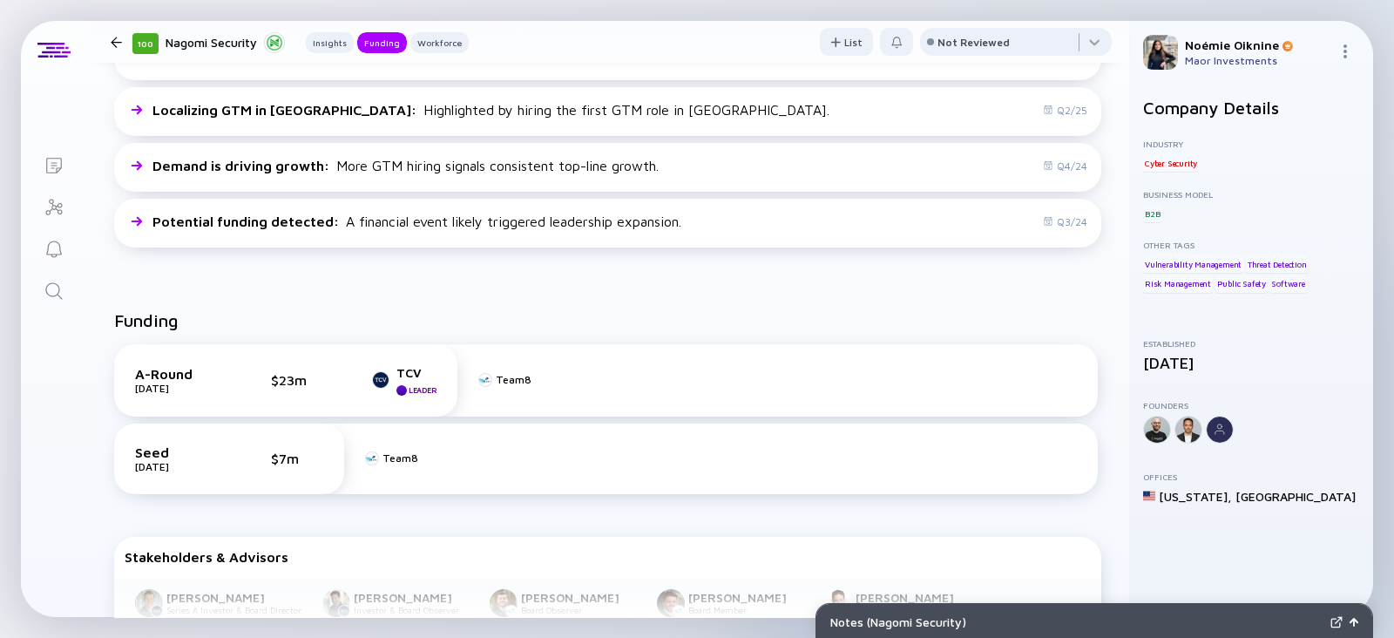
click at [142, 283] on div "Funding A-Round [DATE] $23m TCV Leader Team8 Seed [DATE] $7m Team8 Stakeholders…" at bounding box center [607, 489] width 1043 height 415
click at [37, 294] on link "Search" at bounding box center [53, 289] width 65 height 42
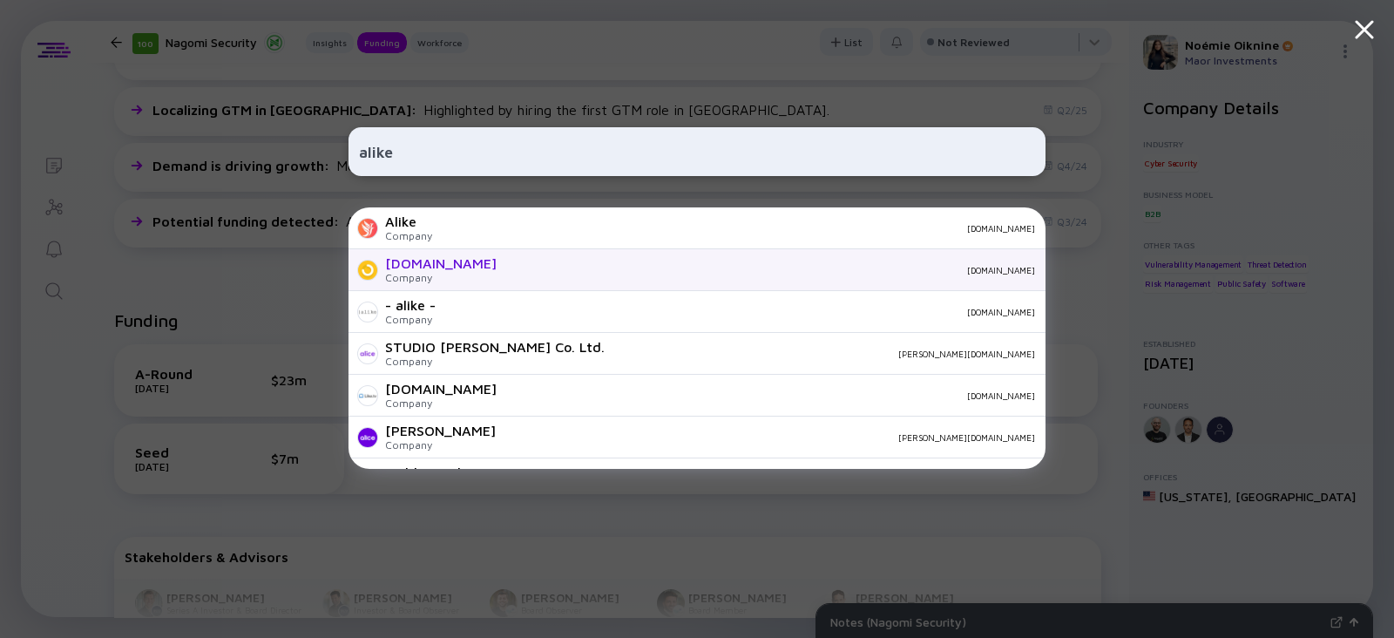
type input "alike"
click at [511, 276] on div "[DOMAIN_NAME] Company [DOMAIN_NAME]" at bounding box center [697, 270] width 697 height 42
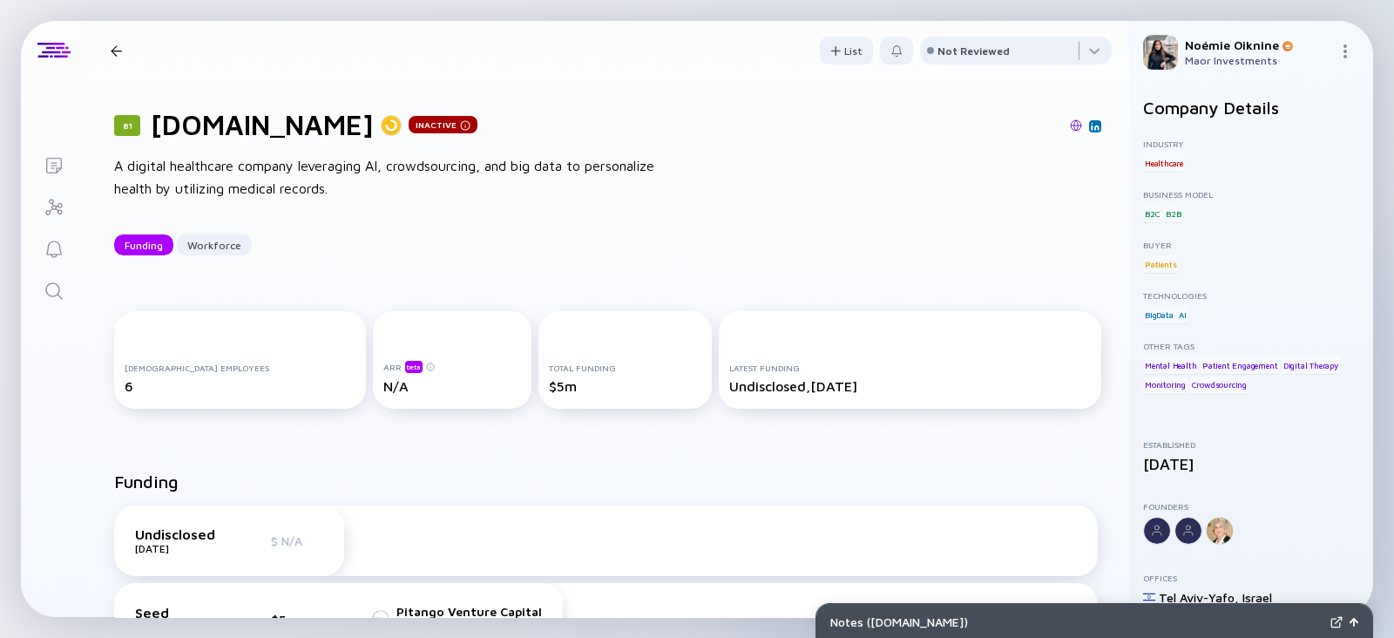
click at [49, 296] on icon "Search" at bounding box center [54, 291] width 21 height 21
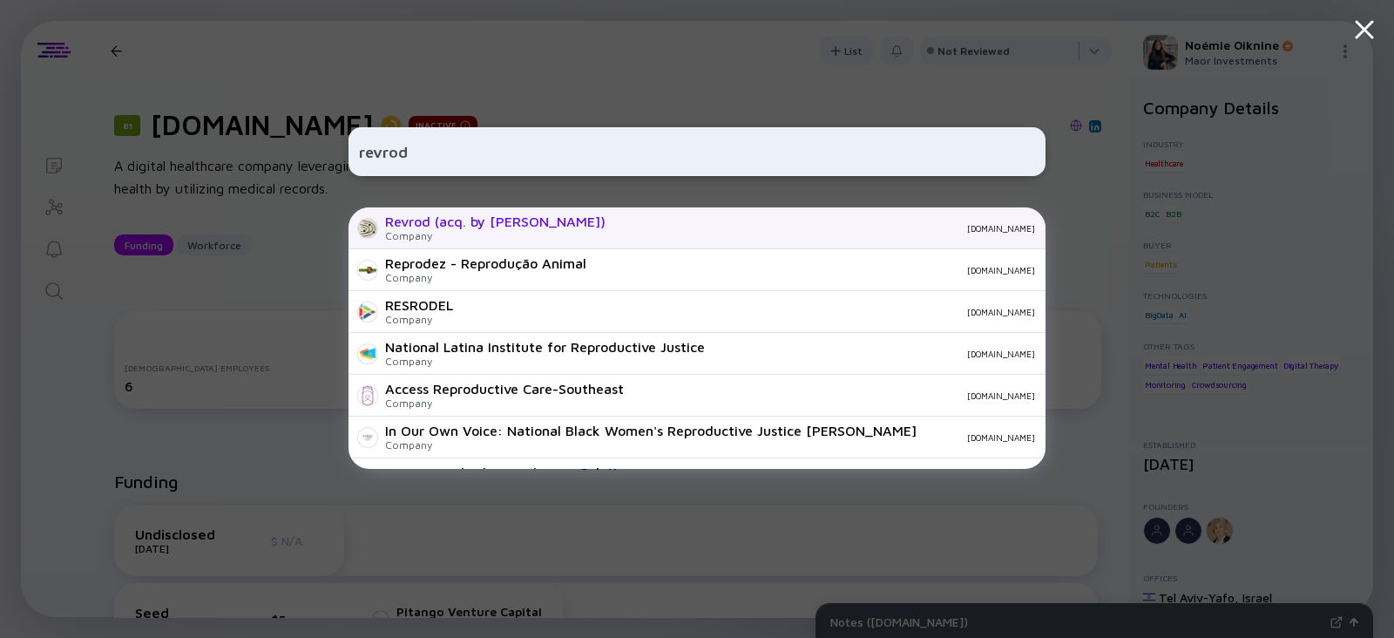
type input "revrod"
click at [491, 215] on div "Revrod (acq. by [PERSON_NAME])" at bounding box center [495, 221] width 220 height 16
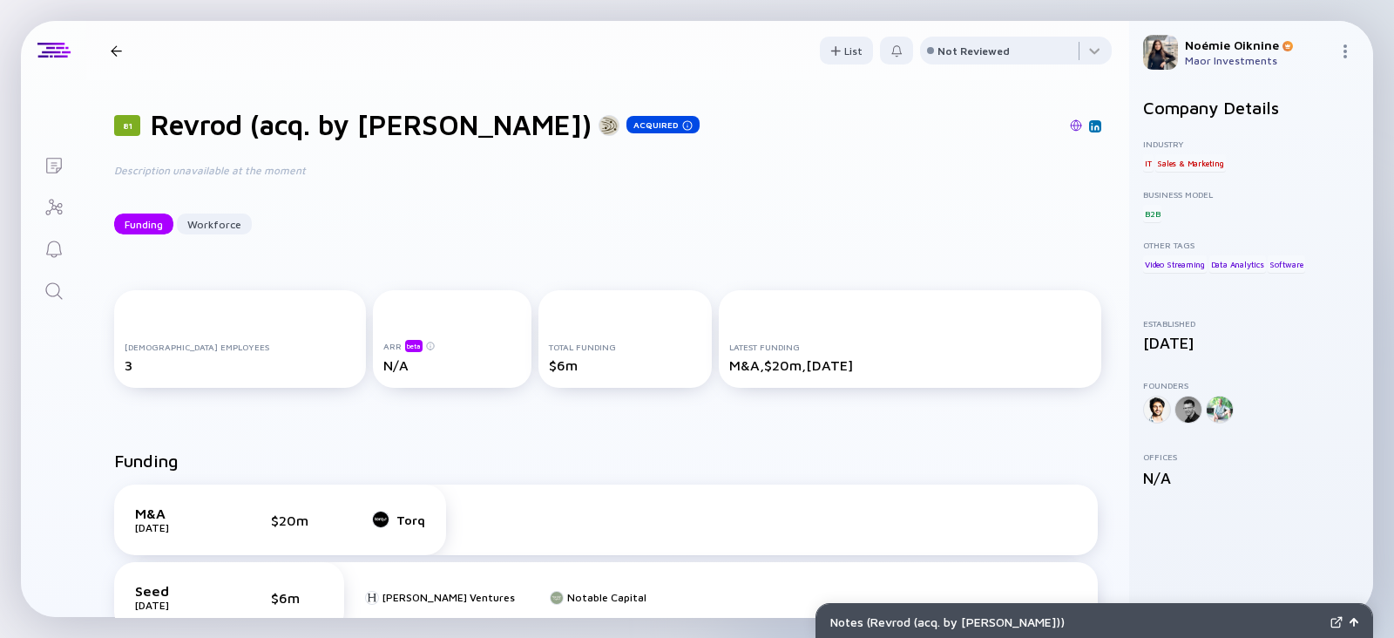
click at [10, 302] on div "Notes ( Revrod (acq. by [PERSON_NAME]) ) Lists 81 Revrod (acq. by [PERSON_NAME]…" at bounding box center [697, 319] width 1394 height 638
click at [44, 293] on icon "Search" at bounding box center [54, 291] width 21 height 21
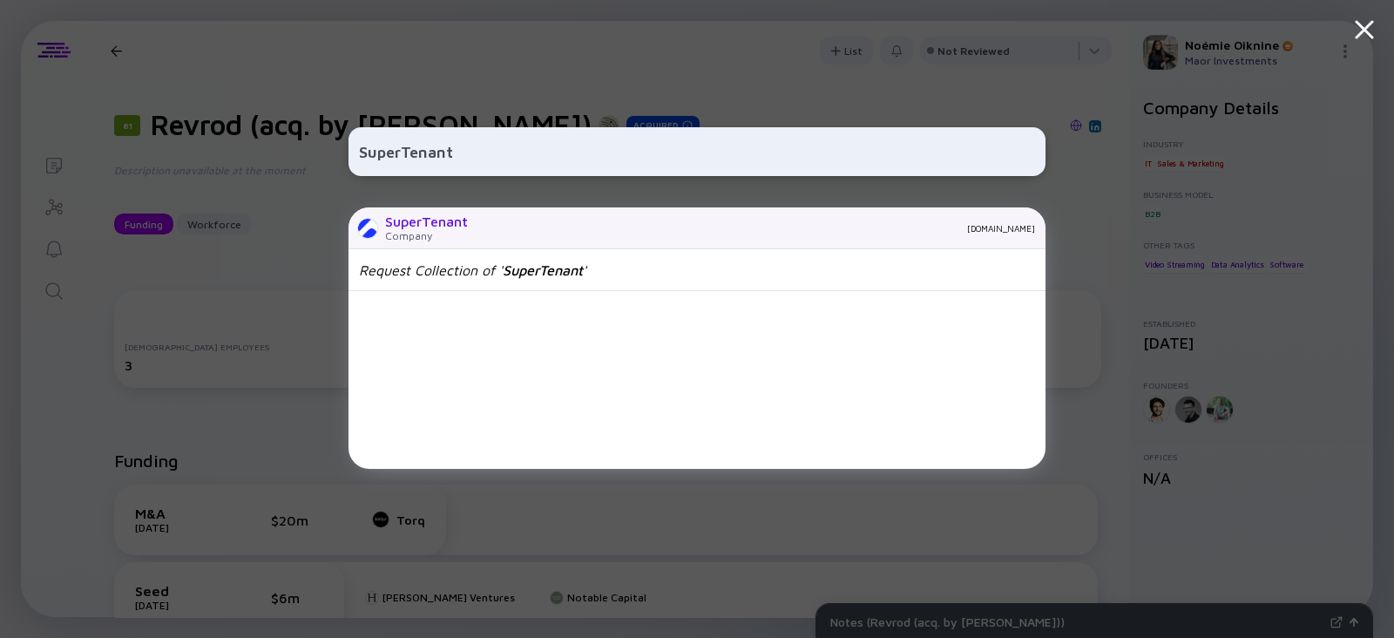
type input "SuperTenant"
click at [488, 220] on div "SuperTenant Company [DOMAIN_NAME]" at bounding box center [697, 228] width 697 height 42
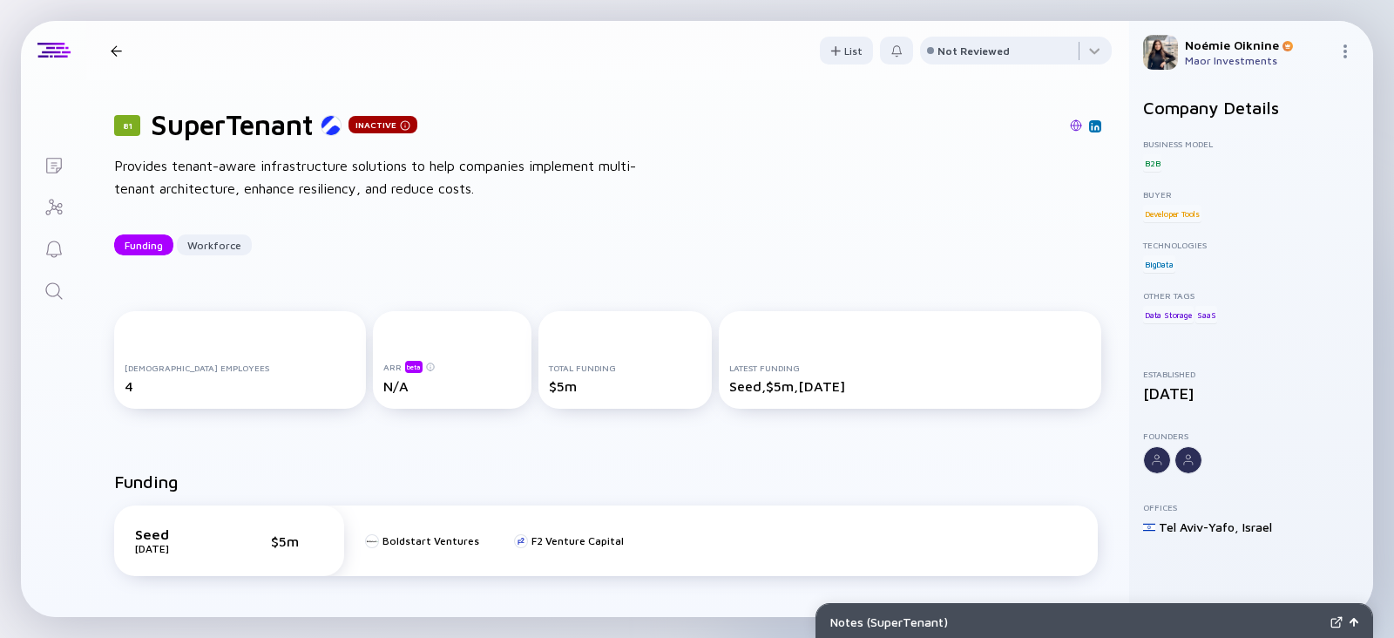
click at [863, 235] on div "Funding Workforce" at bounding box center [607, 244] width 987 height 21
click at [1070, 124] on img at bounding box center [1076, 125] width 12 height 12
click at [58, 282] on icon "Search" at bounding box center [54, 291] width 21 height 21
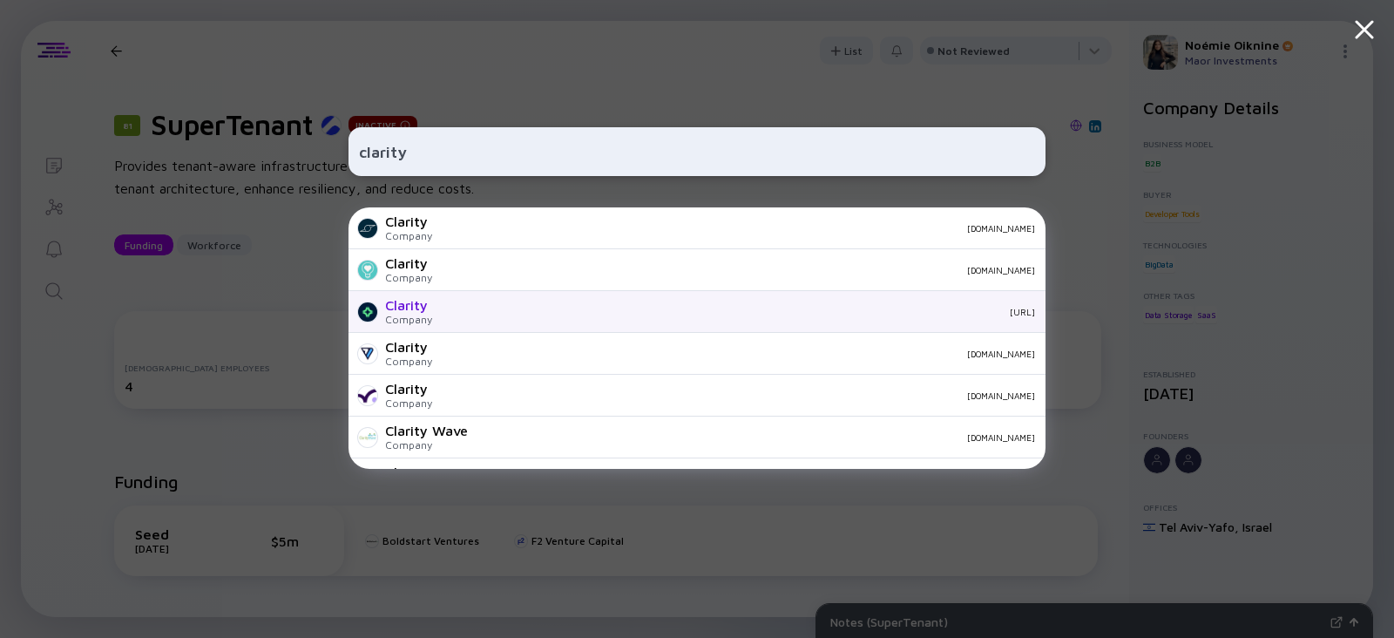
type input "clarity"
click at [413, 324] on div "Company" at bounding box center [408, 319] width 47 height 13
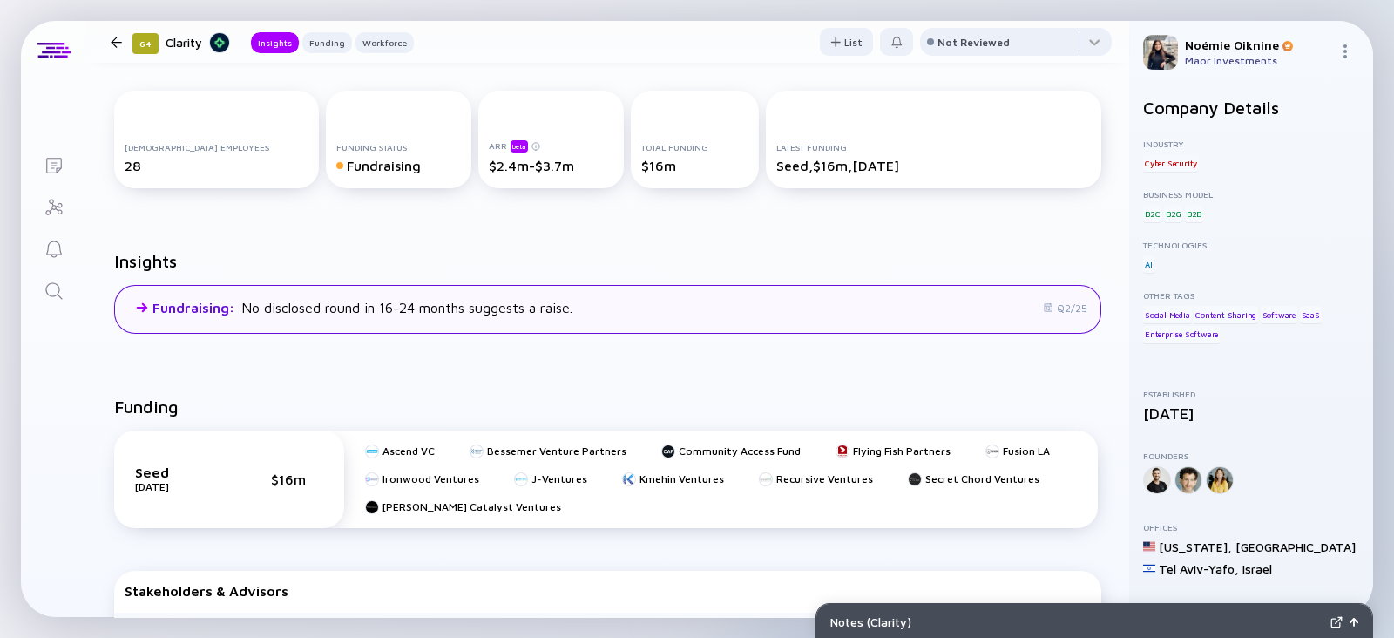
scroll to position [265, 0]
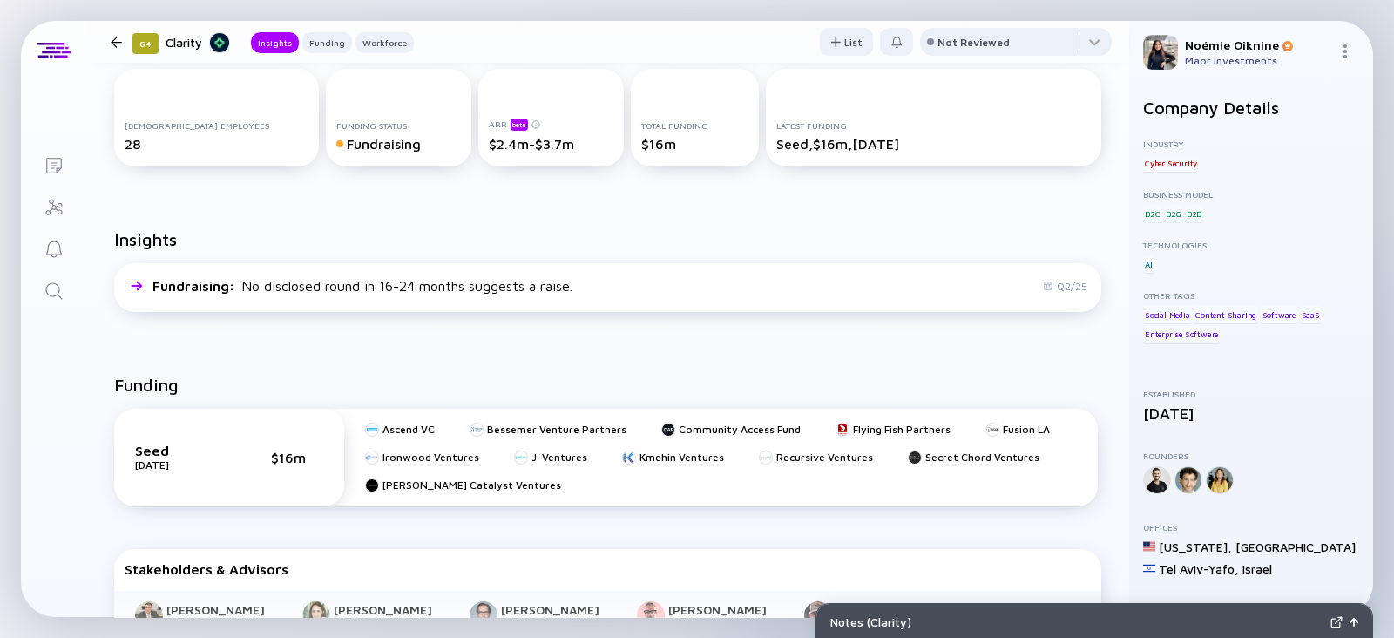
click at [54, 287] on icon "Search" at bounding box center [54, 291] width 21 height 21
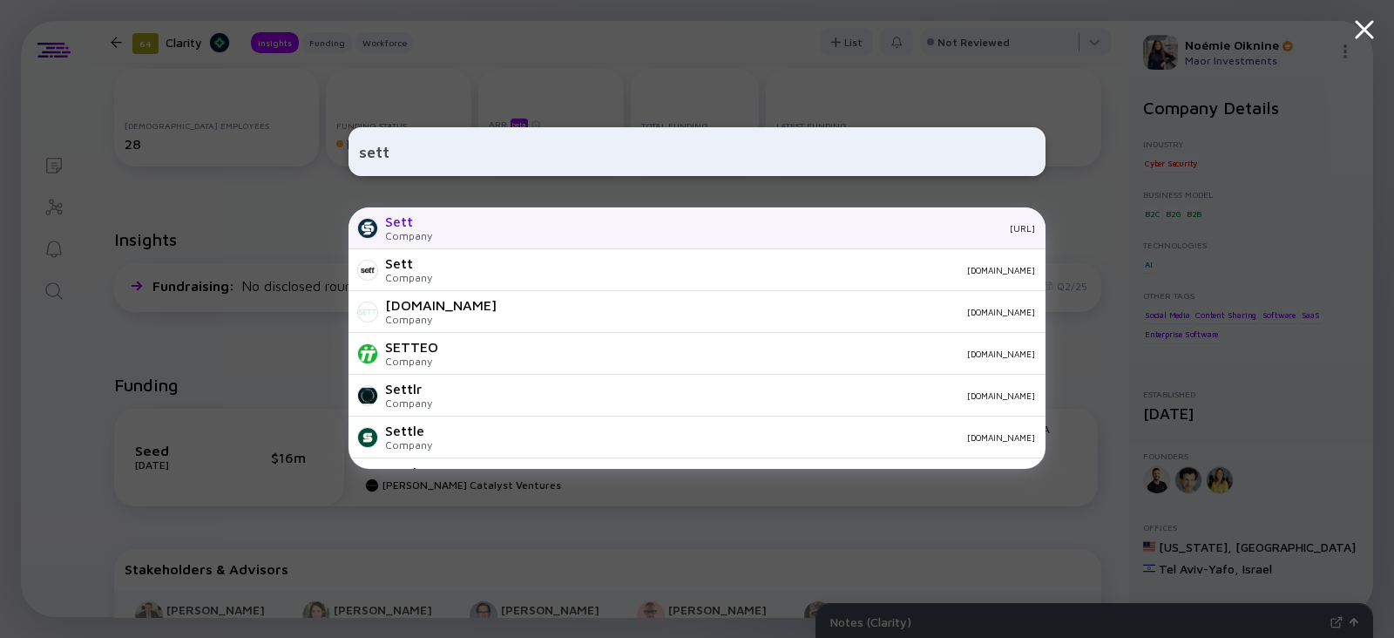
type input "sett"
click at [407, 231] on div "Company" at bounding box center [408, 235] width 47 height 13
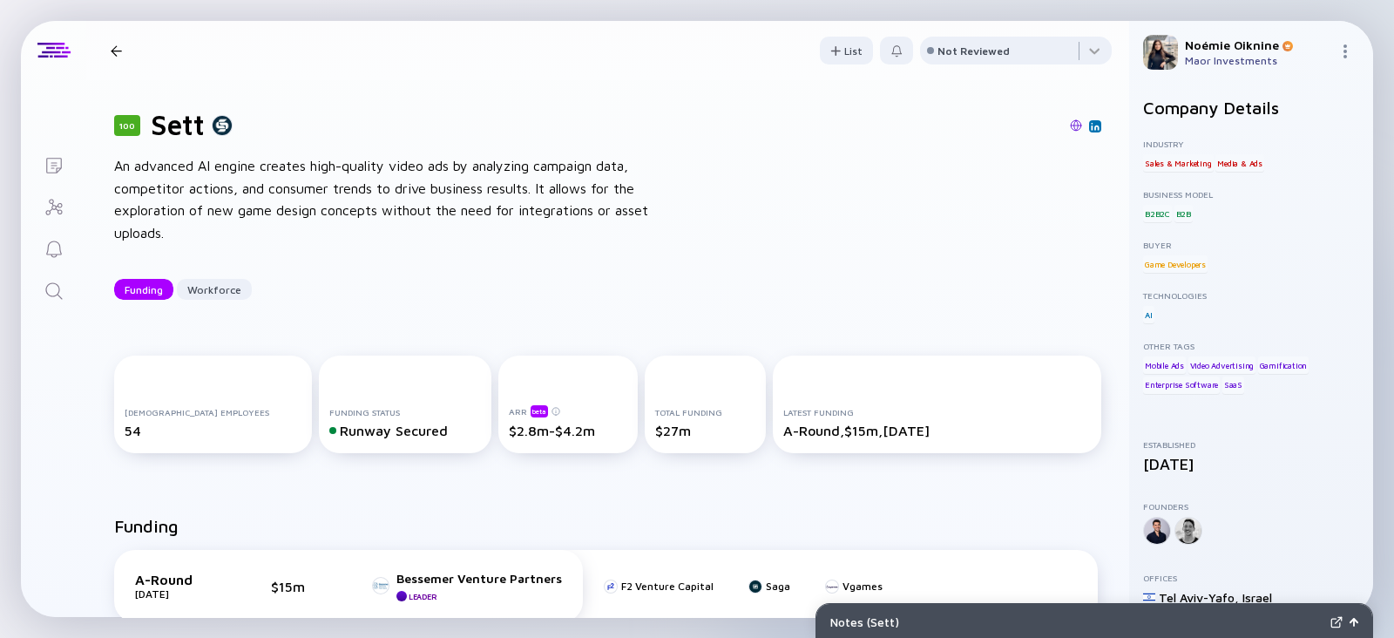
click at [49, 286] on icon "Search" at bounding box center [54, 291] width 21 height 21
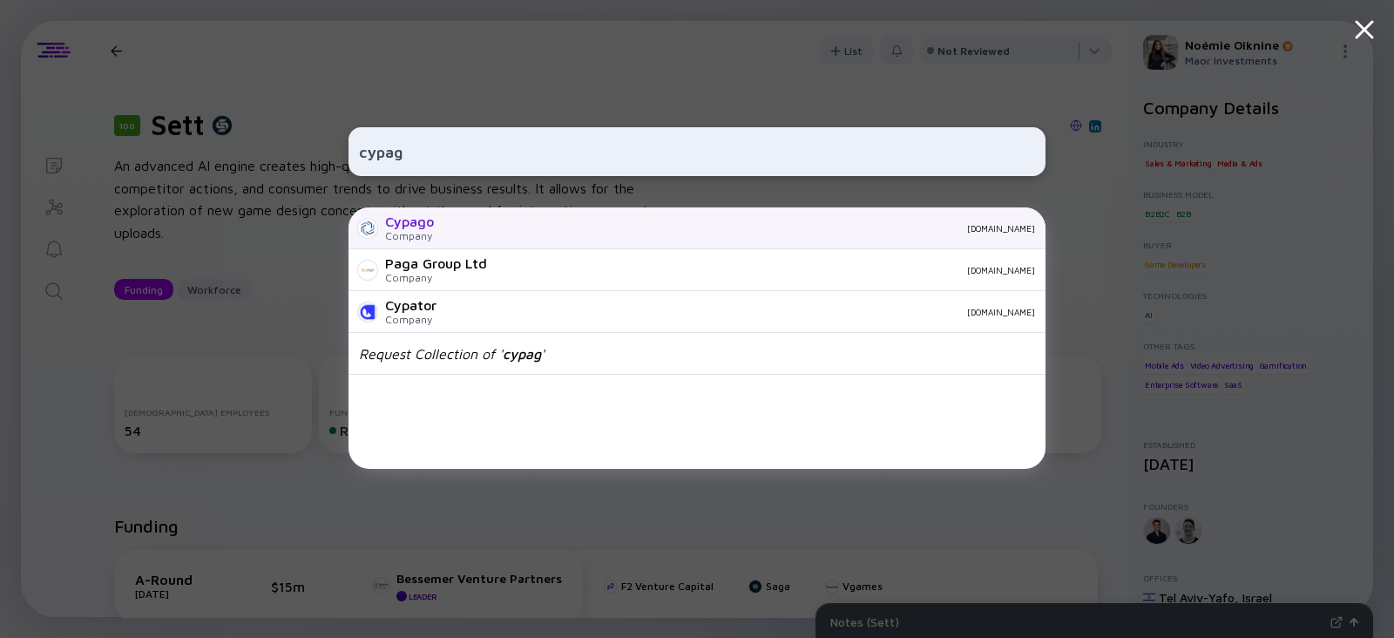
type input "cypag"
click at [521, 229] on div "[DOMAIN_NAME]" at bounding box center [741, 228] width 587 height 10
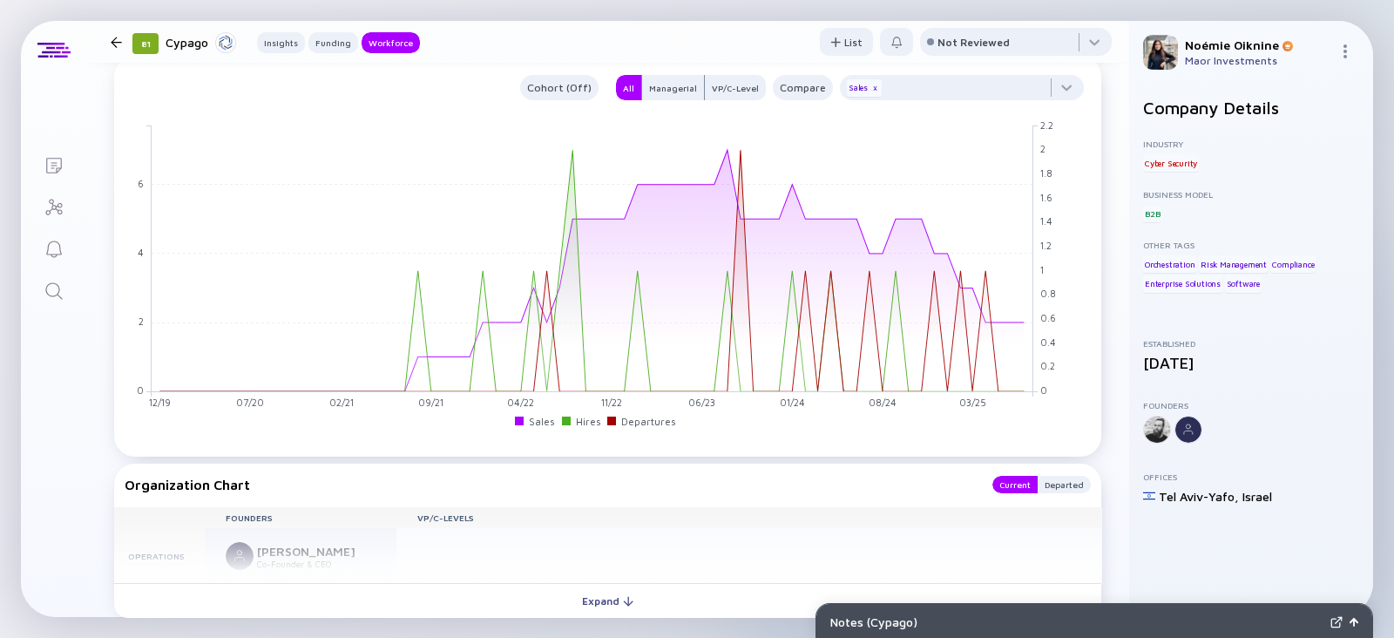
scroll to position [1501, 0]
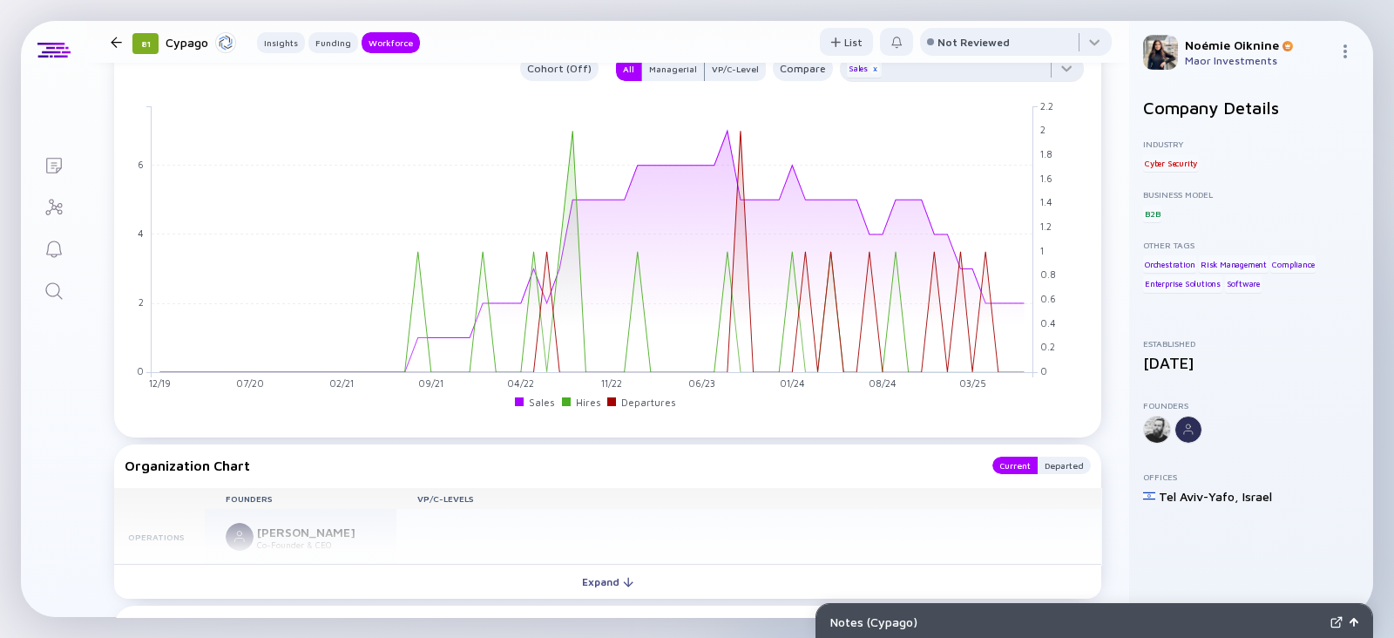
click at [870, 71] on div "x" at bounding box center [875, 69] width 10 height 10
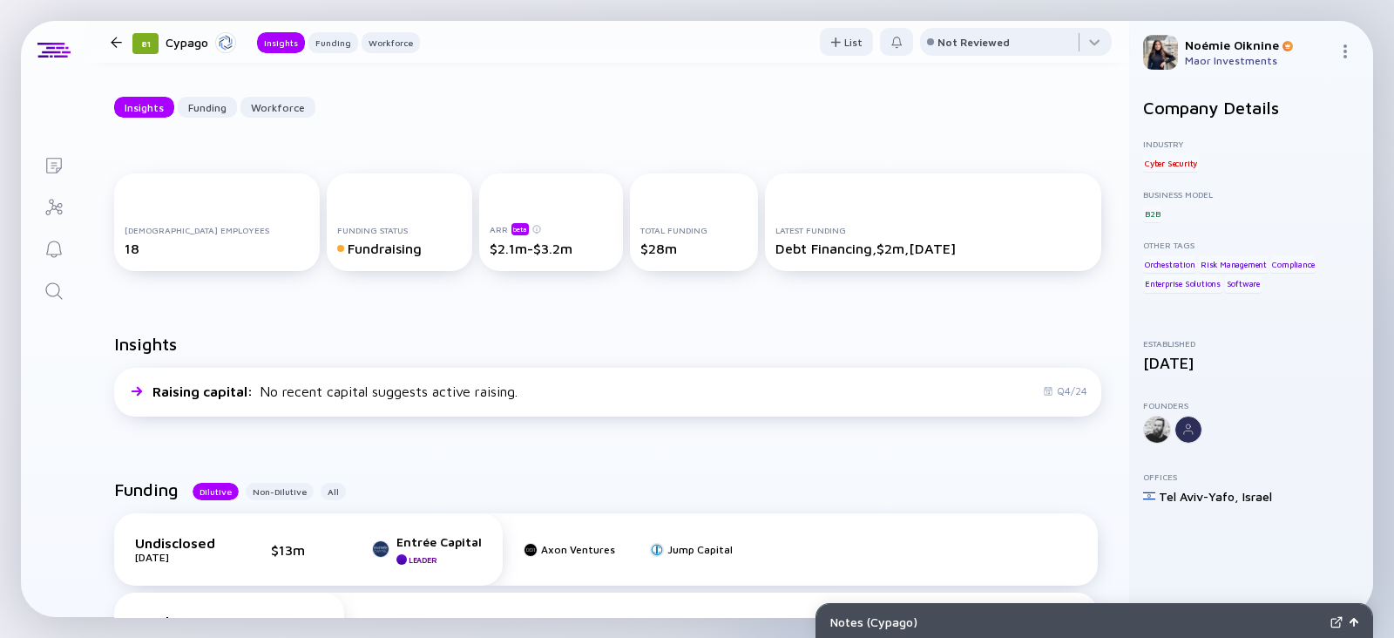
scroll to position [0, 0]
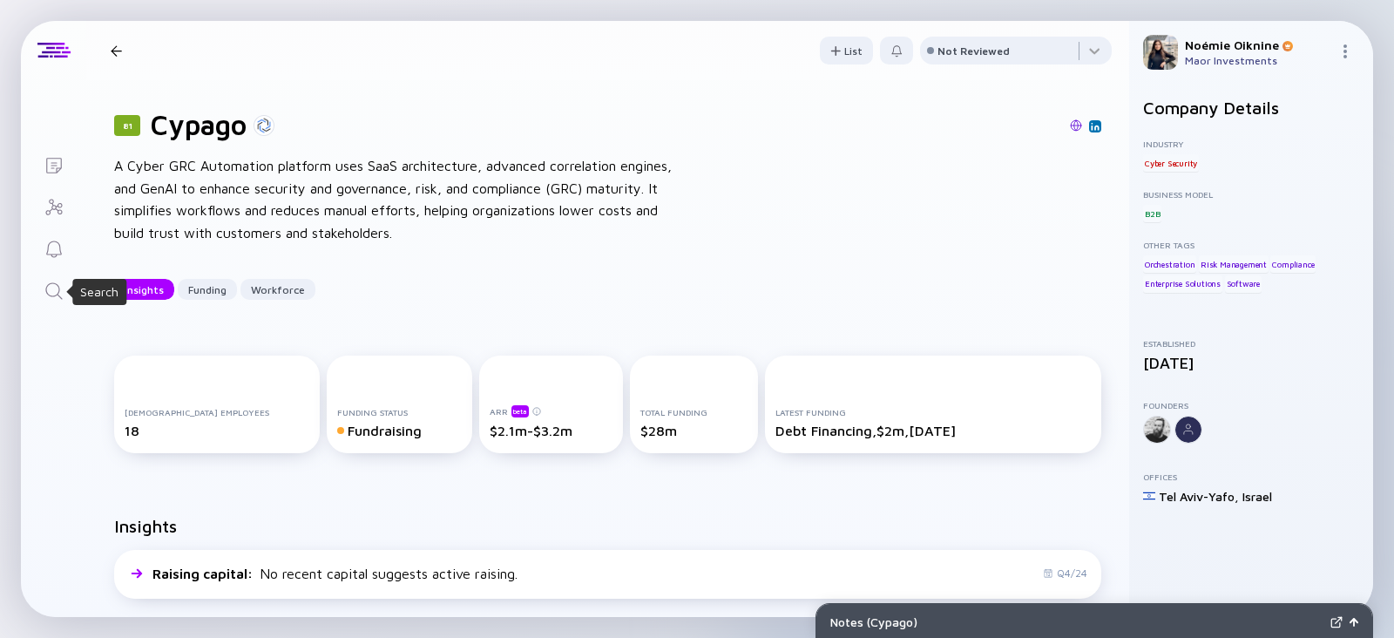
click at [53, 286] on icon "Search" at bounding box center [54, 291] width 21 height 21
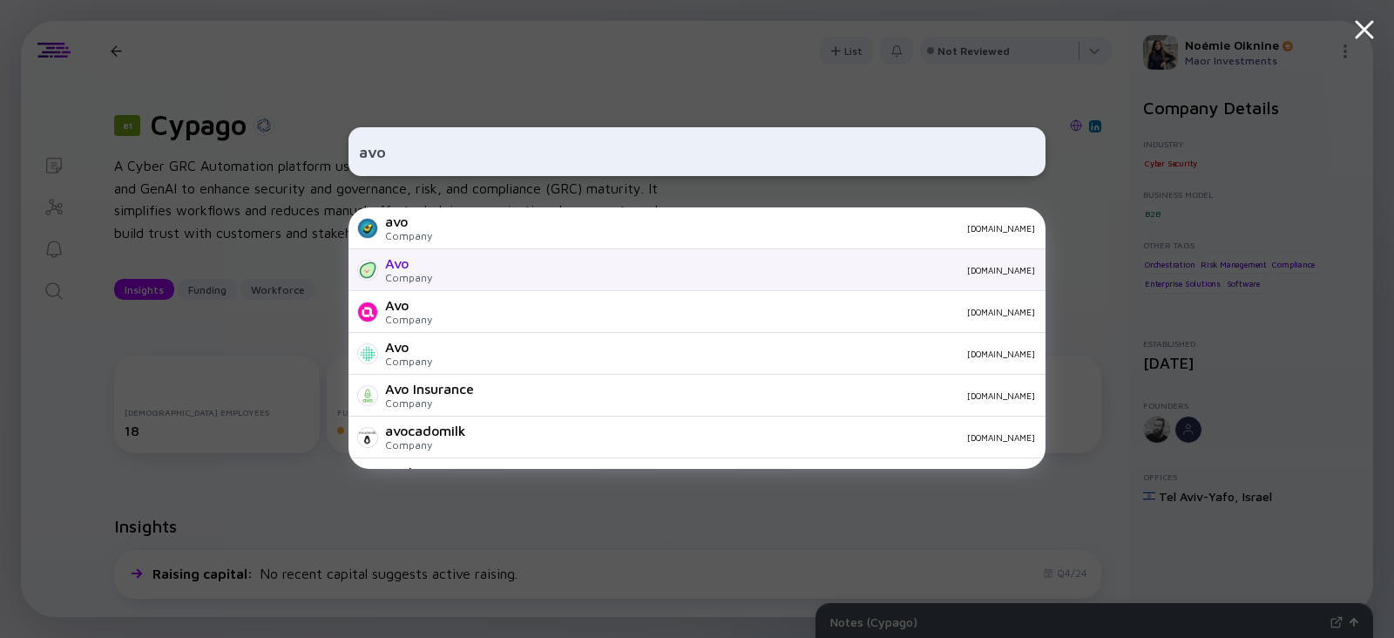
type input "avo"
click at [501, 253] on div "Avo Company [DOMAIN_NAME]" at bounding box center [697, 270] width 697 height 42
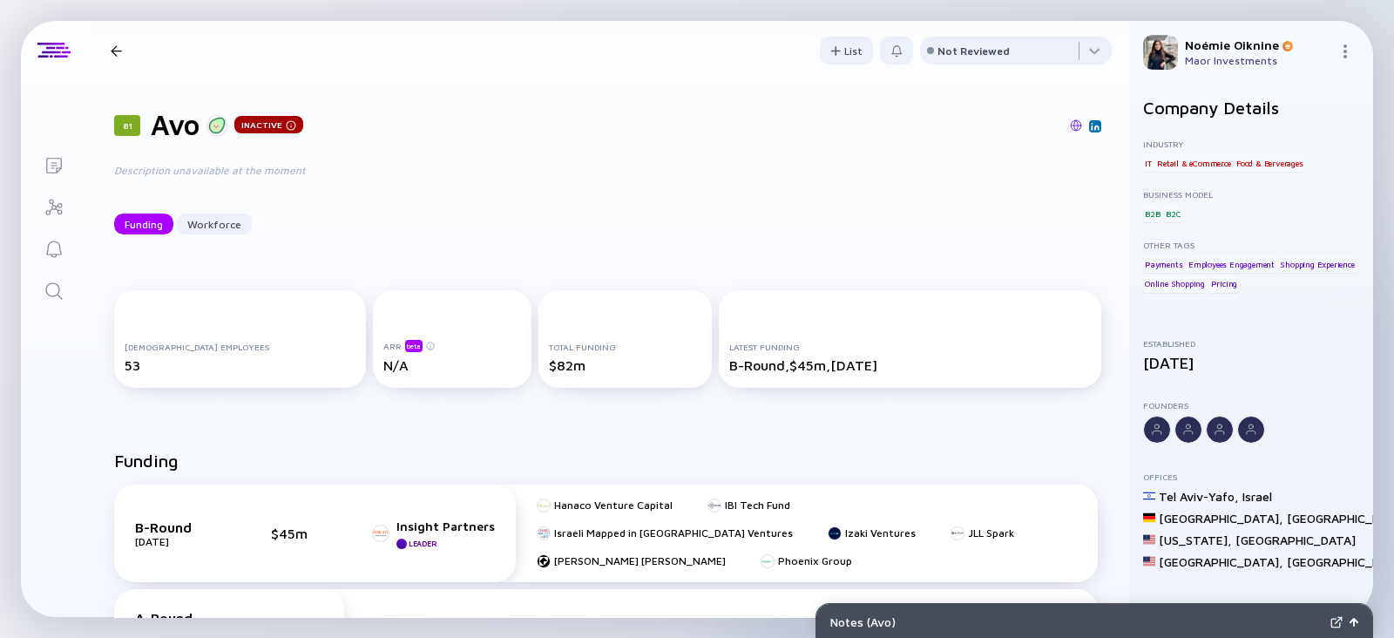
click at [1070, 124] on img at bounding box center [1076, 125] width 12 height 12
click at [76, 272] on link "Search" at bounding box center [53, 289] width 65 height 42
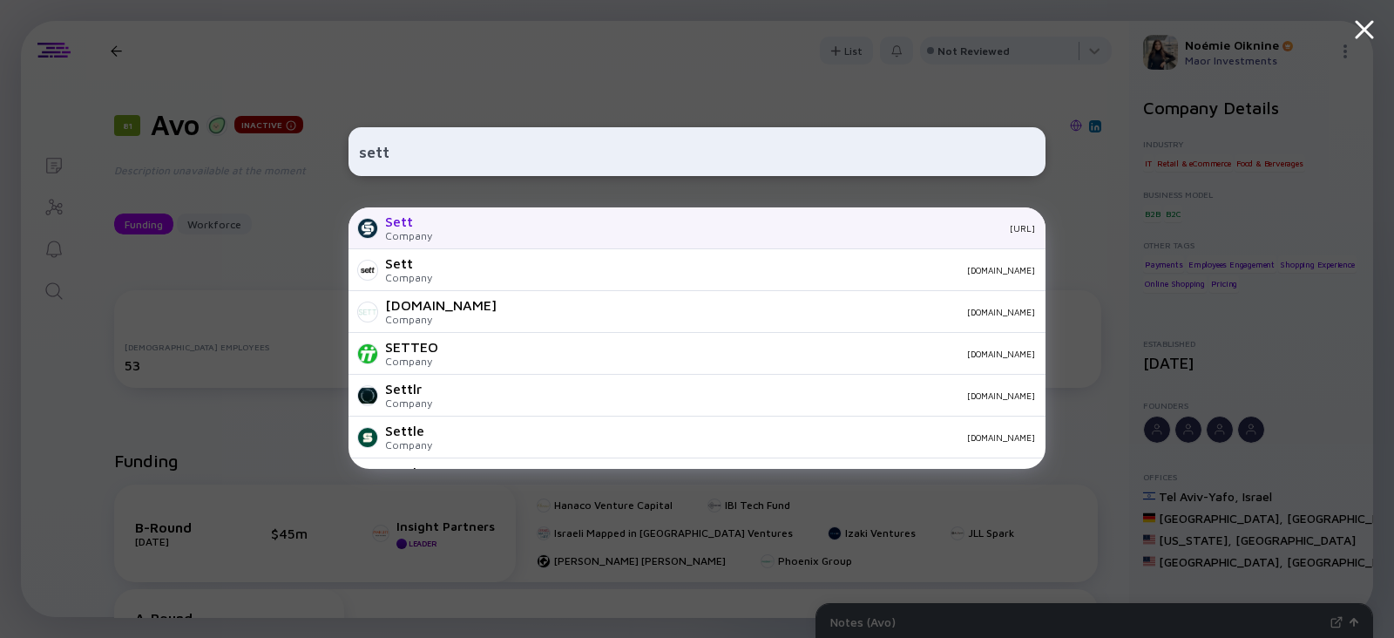
type input "sett"
click at [434, 218] on div "Sett Company [URL]" at bounding box center [697, 228] width 697 height 42
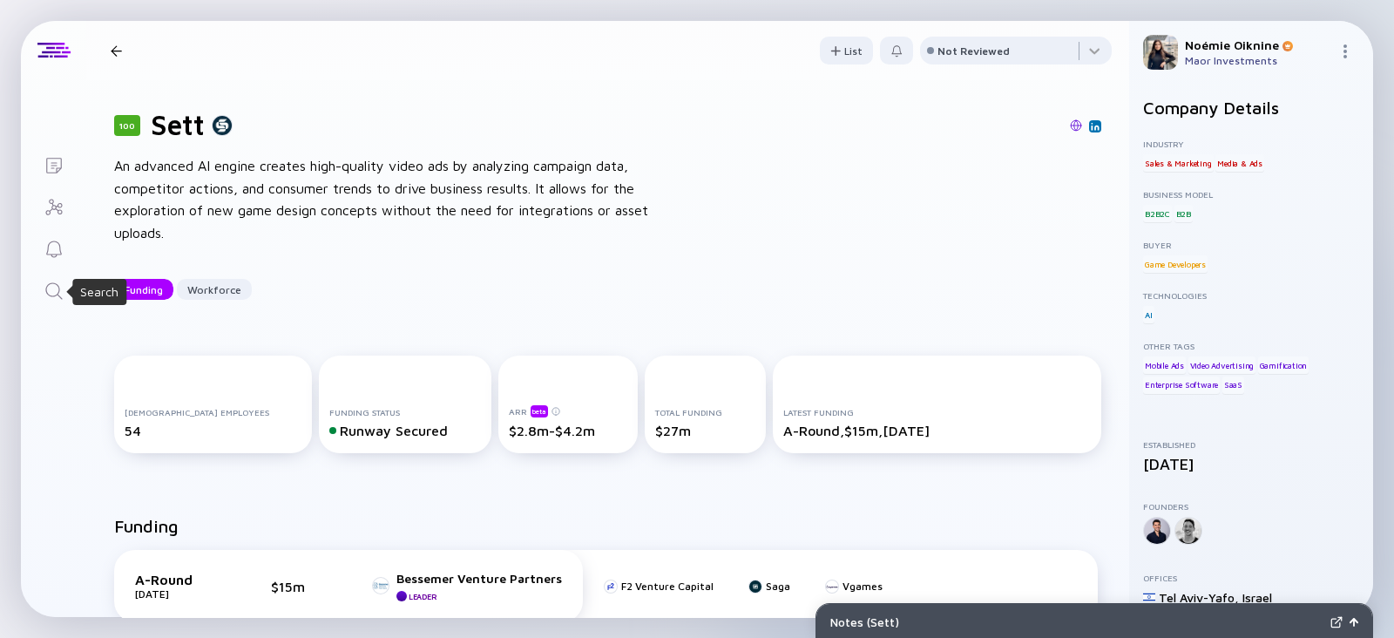
click at [56, 288] on icon "Search" at bounding box center [54, 291] width 21 height 21
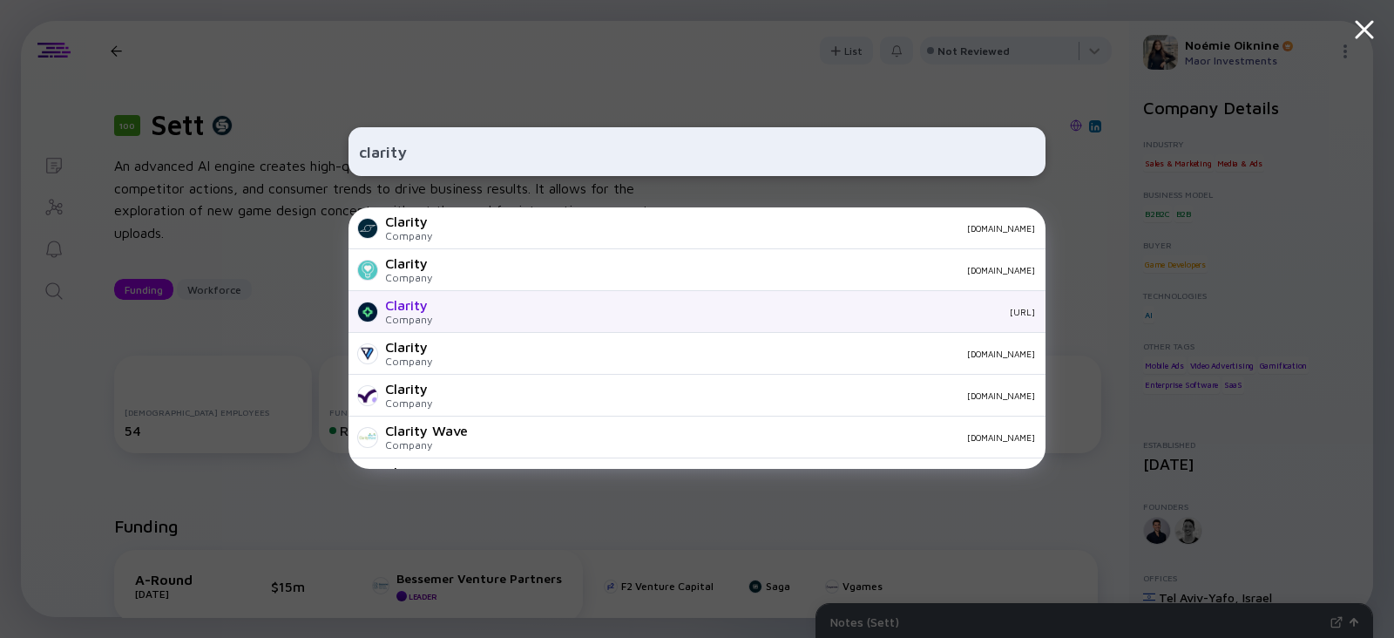
type input "clarity"
click at [429, 315] on div "Company" at bounding box center [408, 319] width 47 height 13
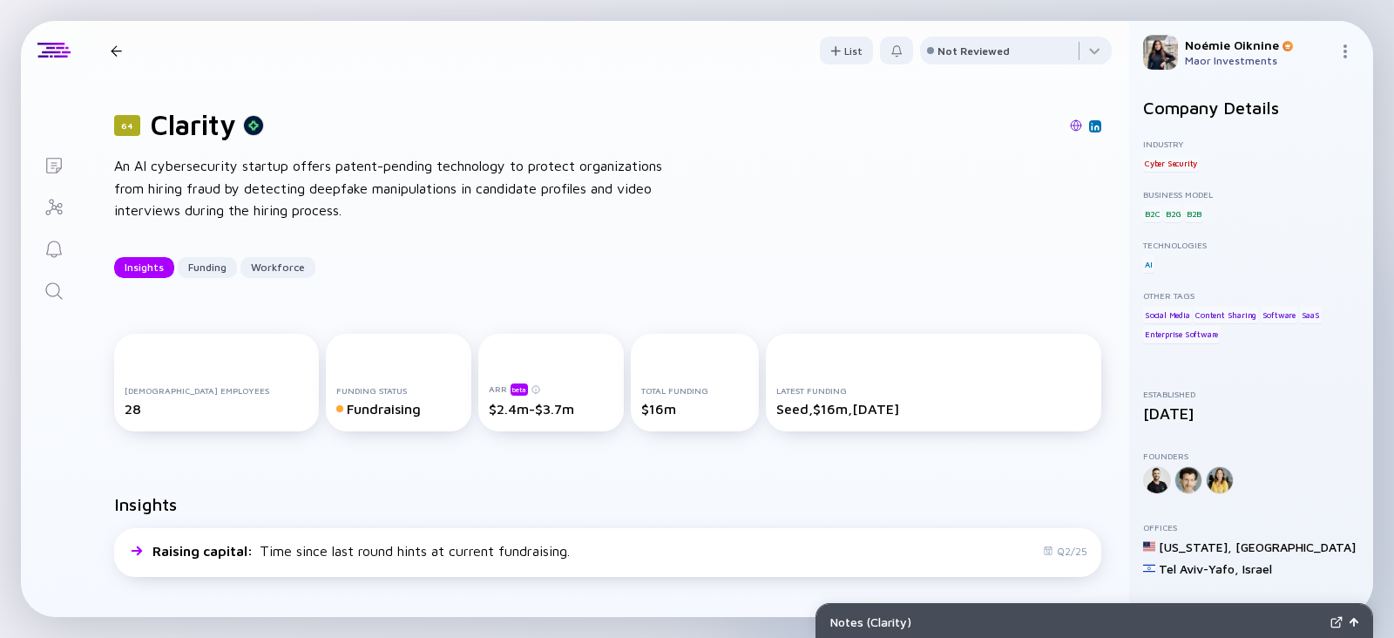
click at [53, 281] on icon "Search" at bounding box center [54, 291] width 21 height 21
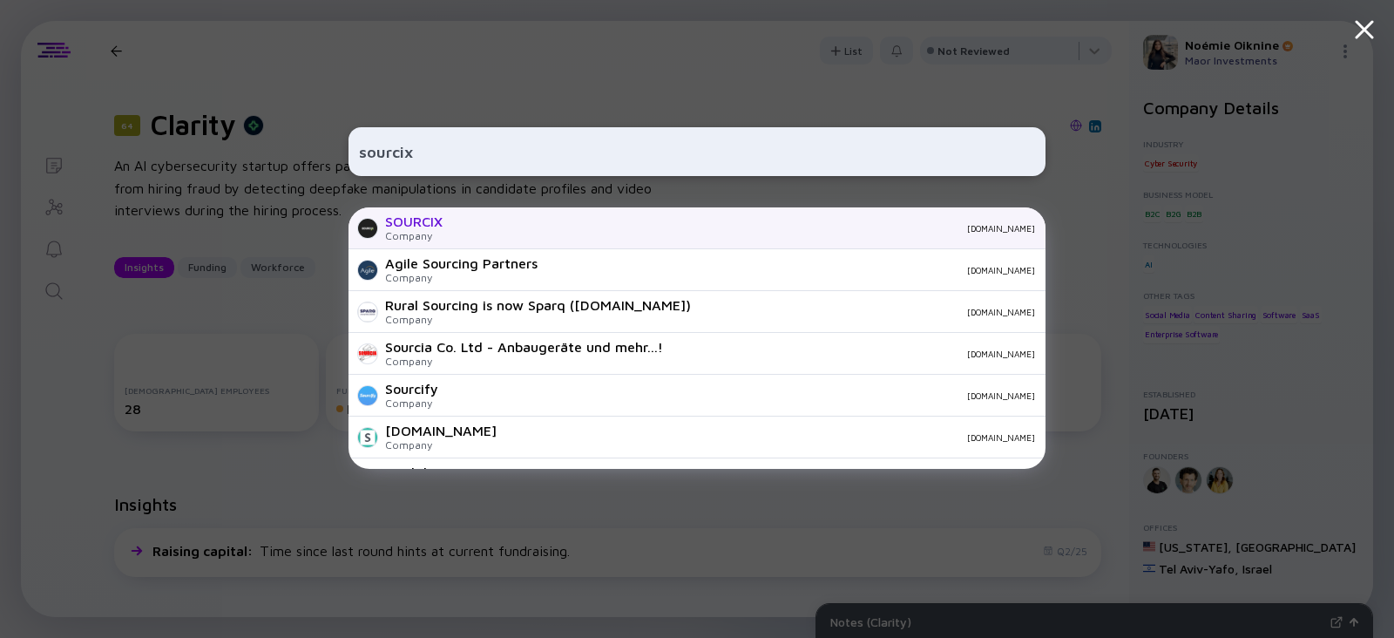
type input "sourcix"
click at [479, 227] on div "[DOMAIN_NAME]" at bounding box center [746, 228] width 579 height 10
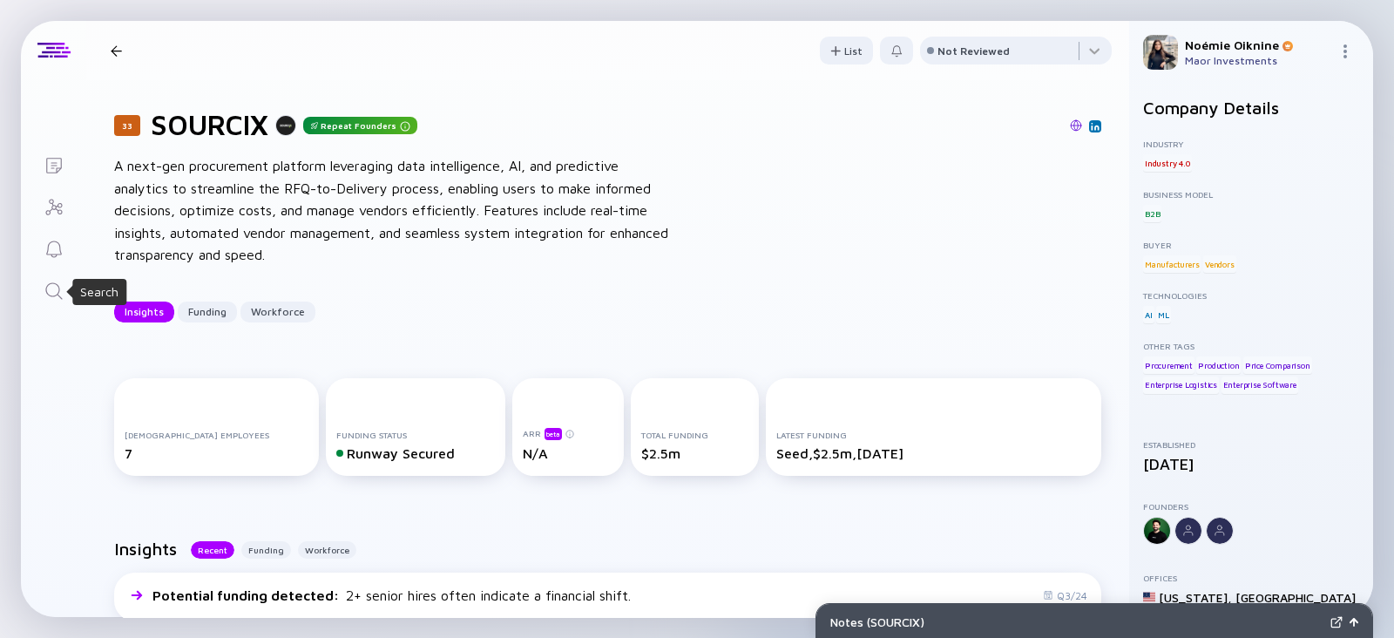
click at [59, 289] on icon "Search" at bounding box center [54, 291] width 21 height 21
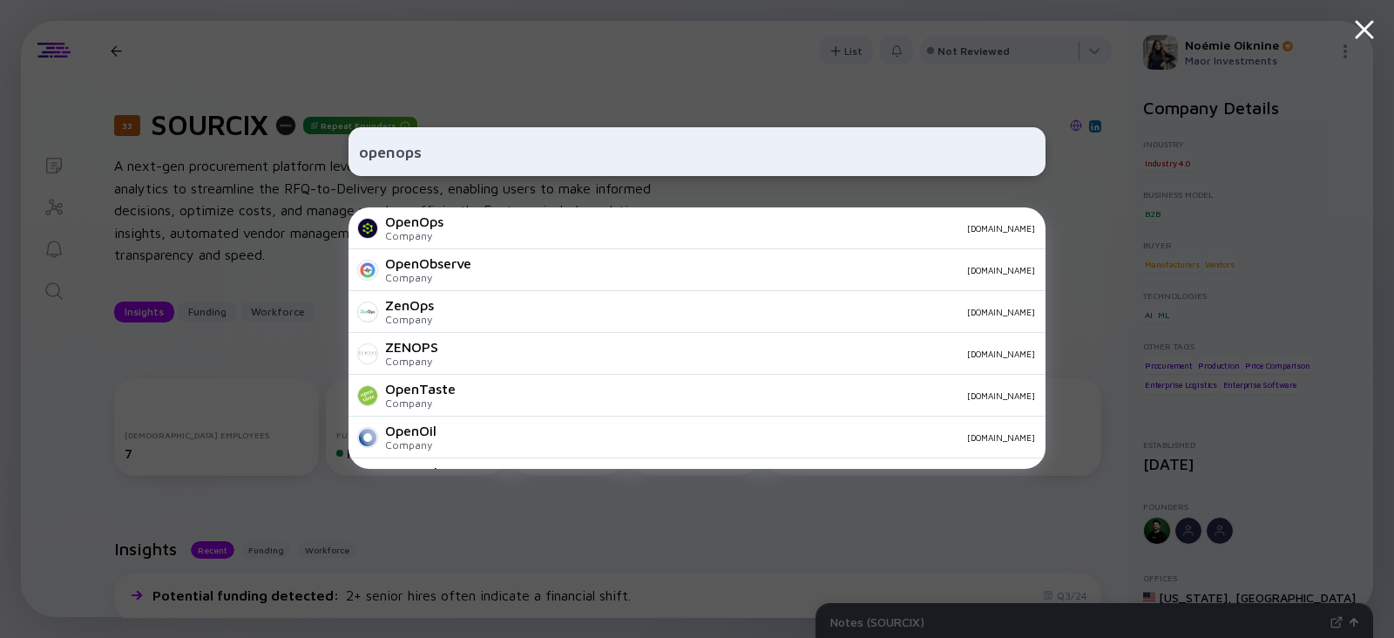
type input "openops"
drag, startPoint x: 423, startPoint y: 155, endPoint x: 3, endPoint y: 163, distance: 420.0
click at [3, 163] on div "openops OpenOps Company [DOMAIN_NAME] OpenObserve Company [DOMAIN_NAME] ZenOps …" at bounding box center [697, 319] width 1394 height 638
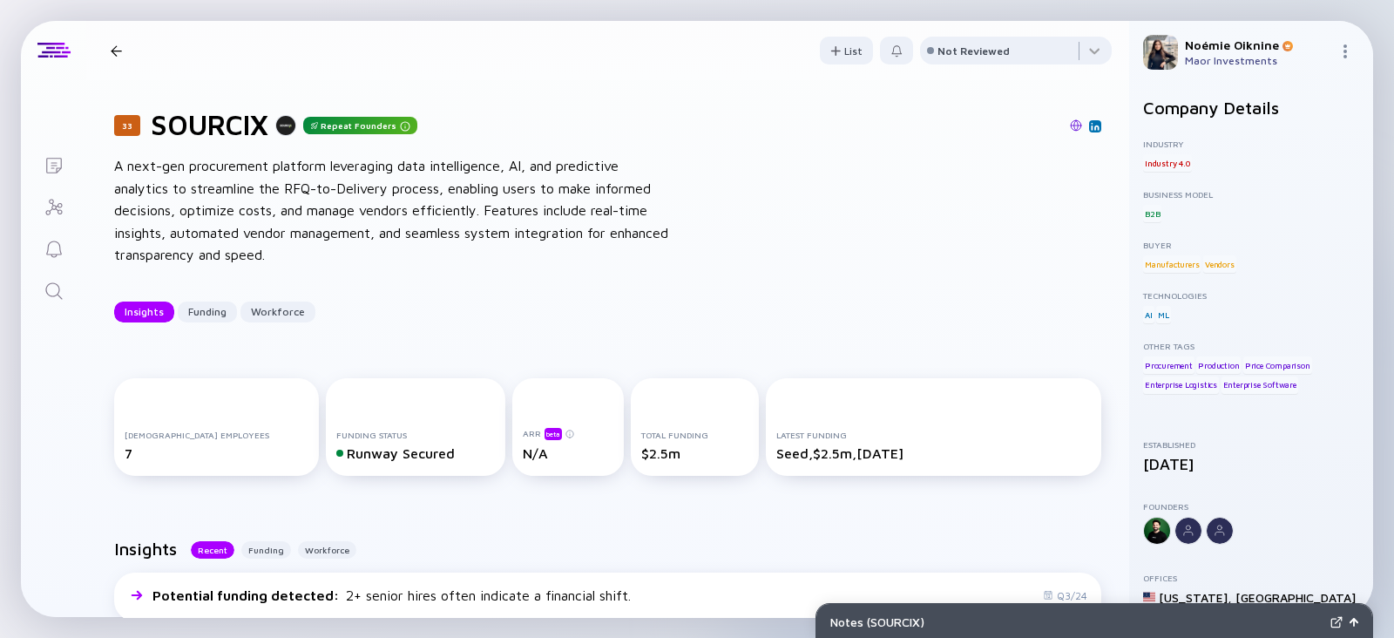
click at [44, 288] on icon "Search" at bounding box center [54, 291] width 21 height 21
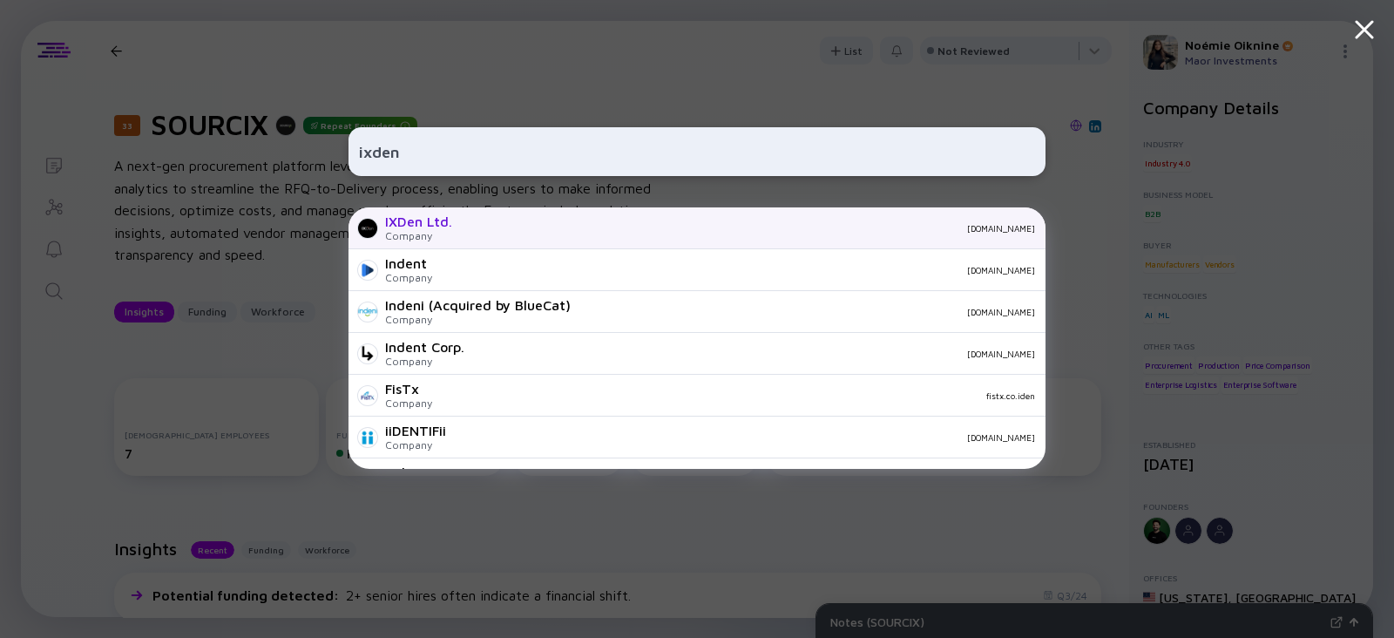
type input "ixden"
click at [358, 231] on div at bounding box center [367, 228] width 21 height 21
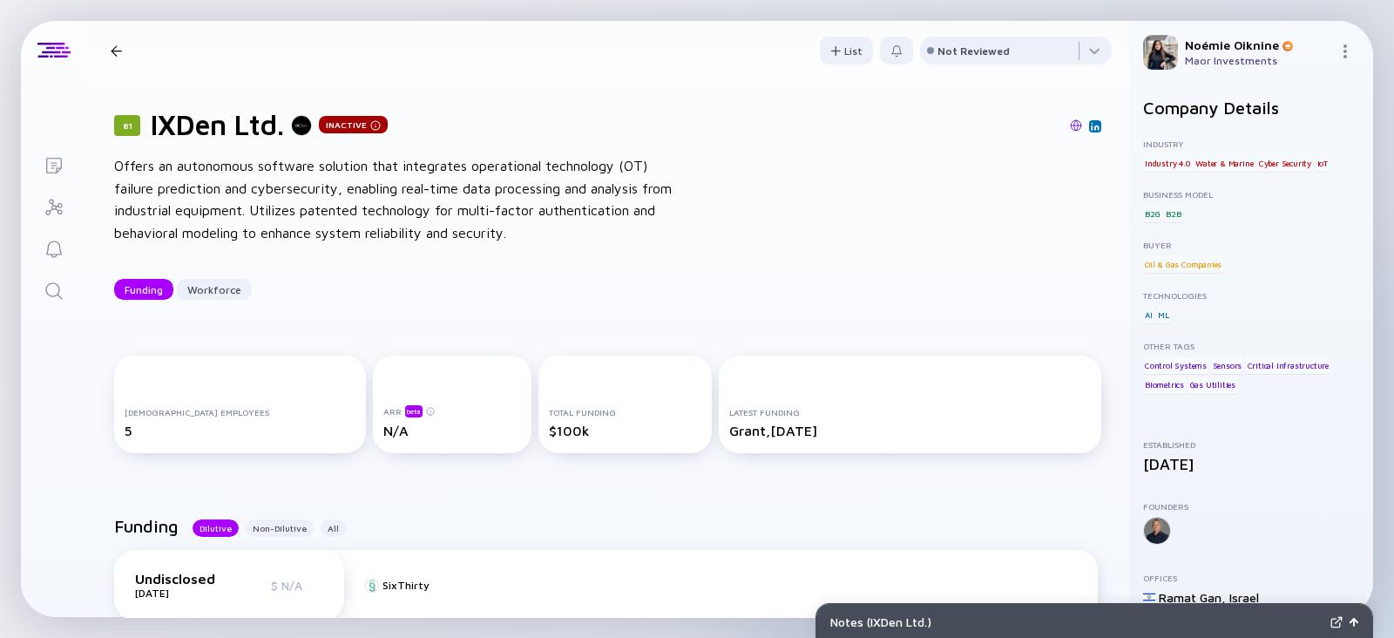
click at [518, 142] on div "81 IXDen Ltd. Inactive Offers an autonomous software solution that integrates o…" at bounding box center [607, 203] width 1043 height 247
